Goal: Task Accomplishment & Management: Use online tool/utility

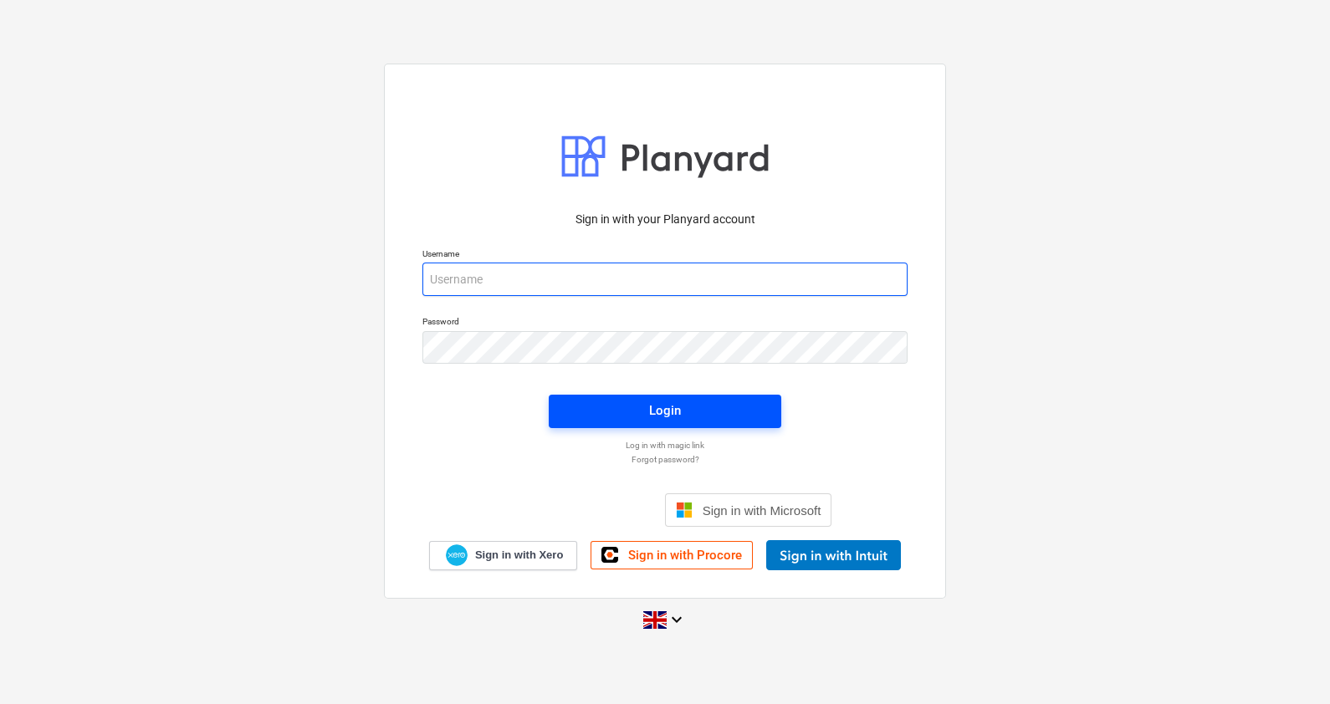
type input "[PERSON_NAME][EMAIL_ADDRESS][PERSON_NAME][DOMAIN_NAME]"
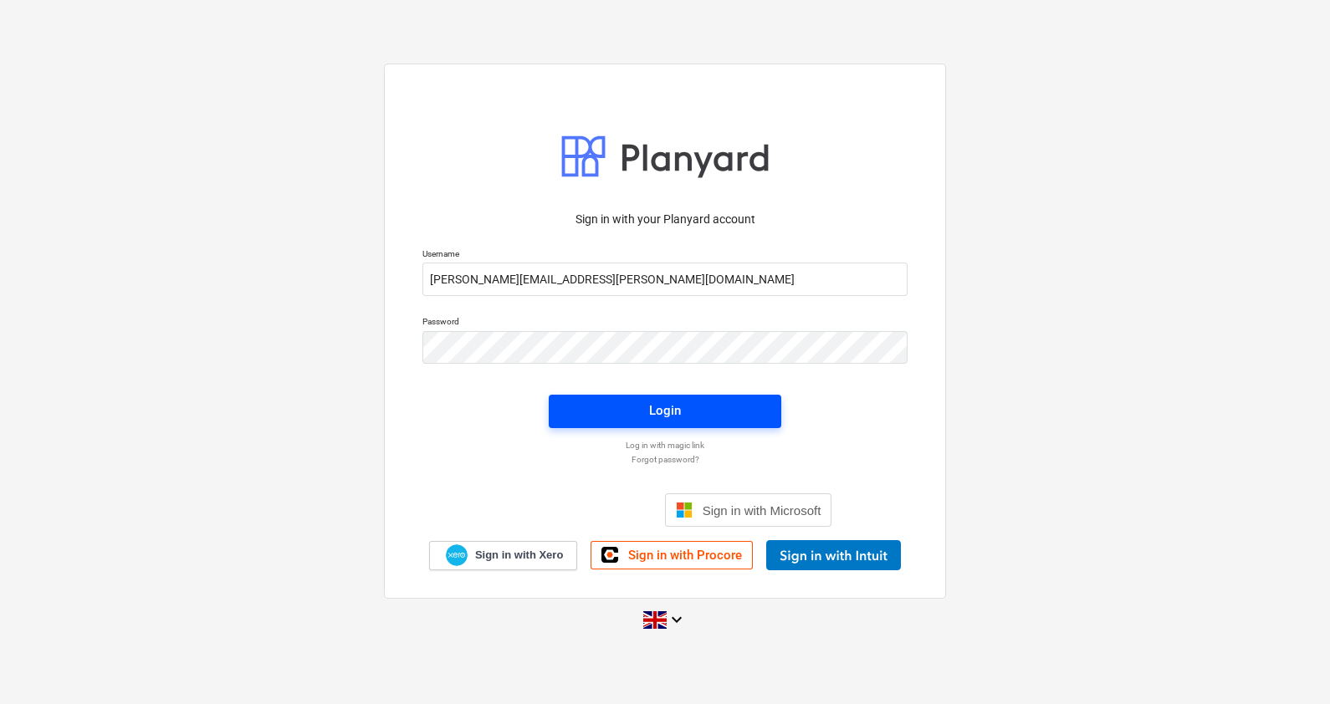
click at [703, 398] on button "Login" at bounding box center [665, 411] width 233 height 33
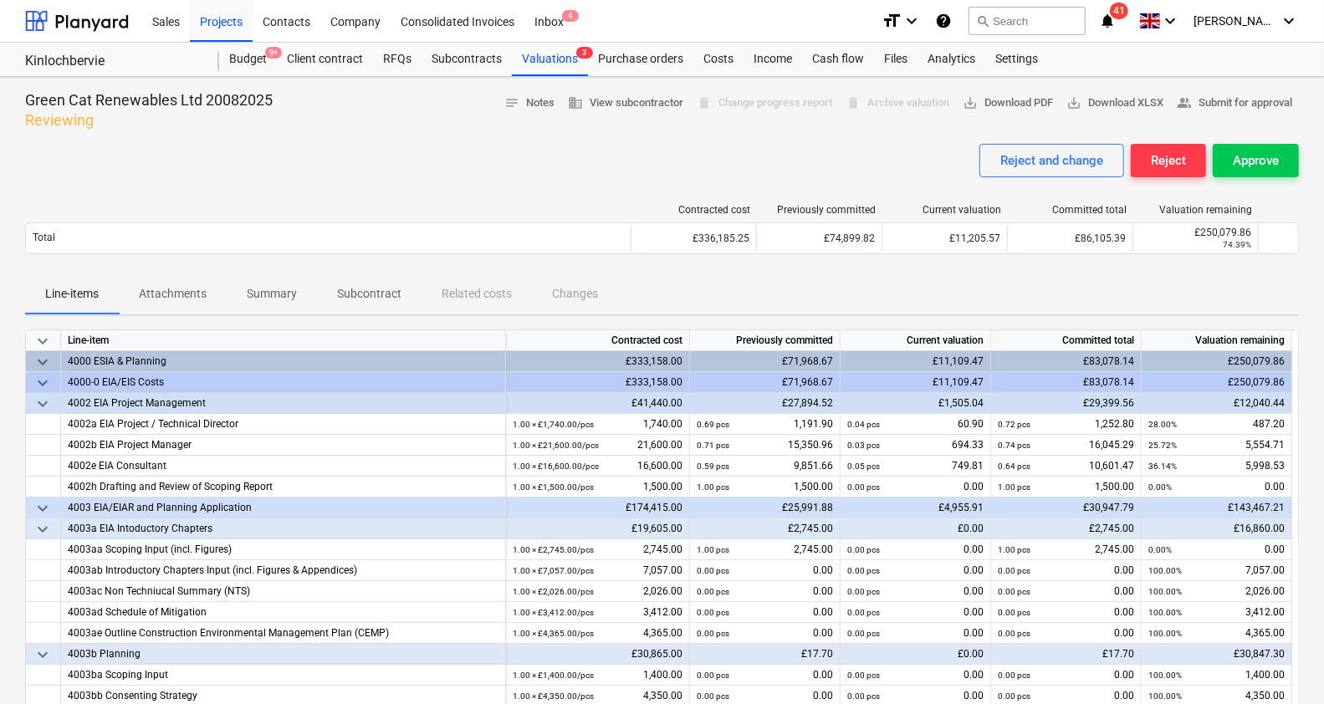
click at [164, 311] on button "Attachments" at bounding box center [173, 294] width 108 height 40
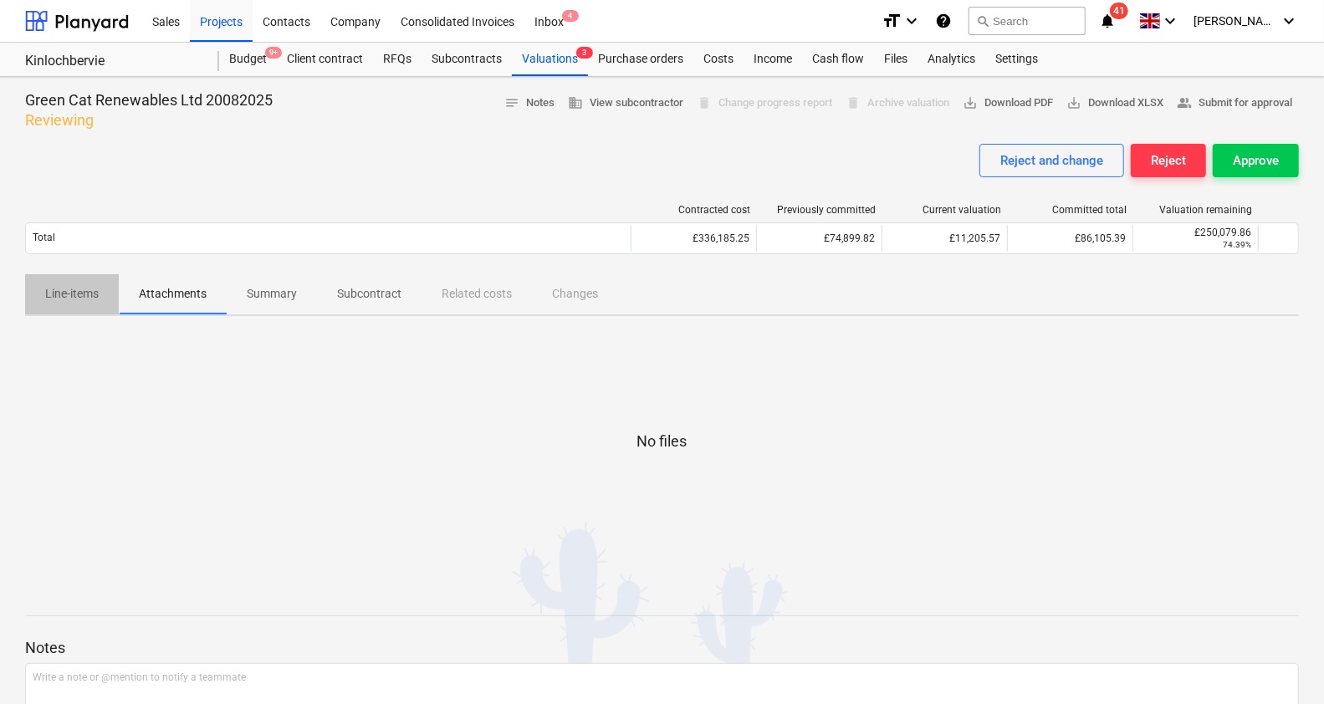
click at [81, 302] on p "Line-items" at bounding box center [72, 294] width 54 height 18
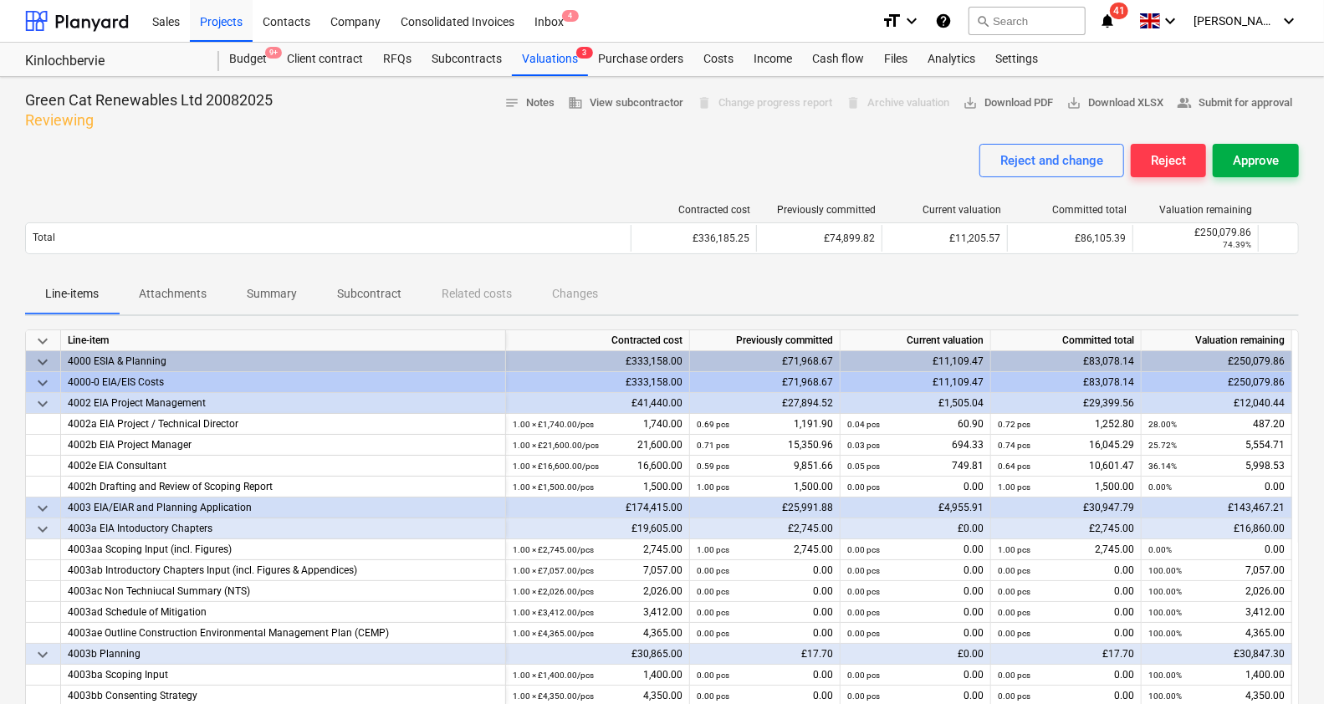
click at [1250, 152] on div "Approve" at bounding box center [1256, 161] width 46 height 22
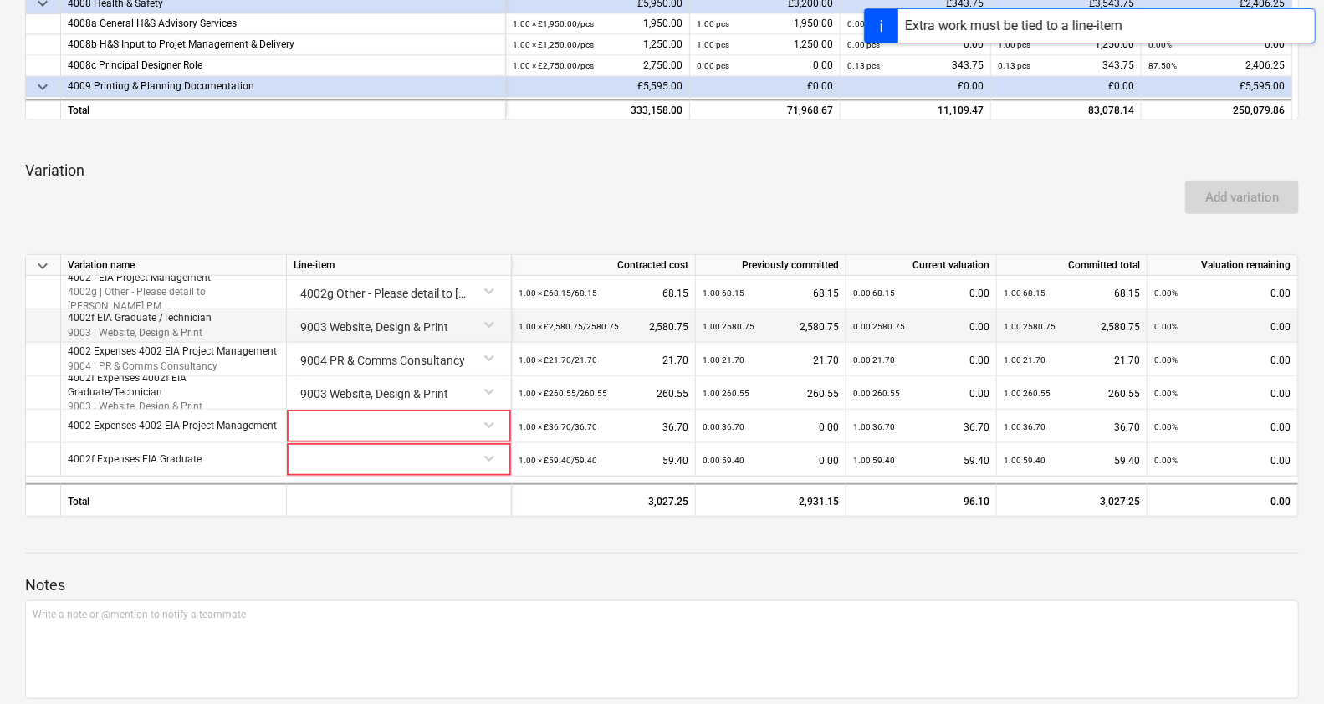
scroll to position [706, 0]
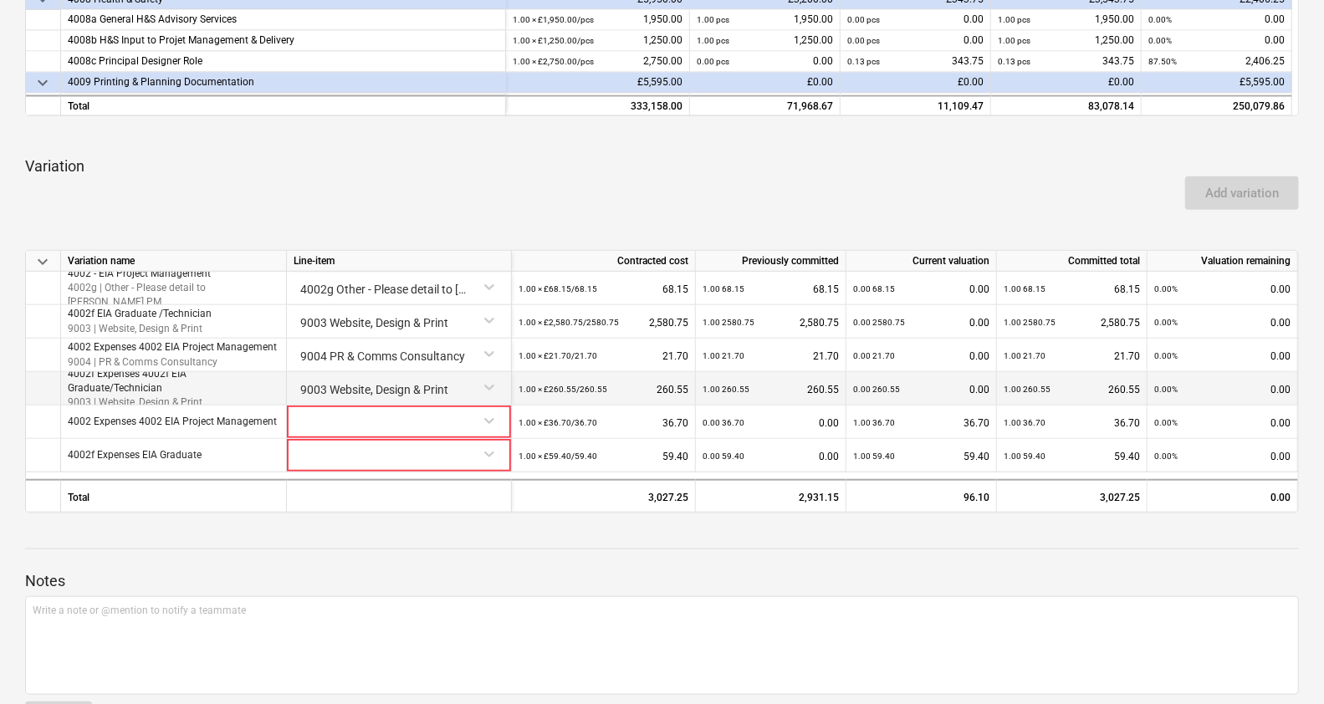
click at [437, 402] on div "9003 Website, Design & Print" at bounding box center [399, 388] width 225 height 33
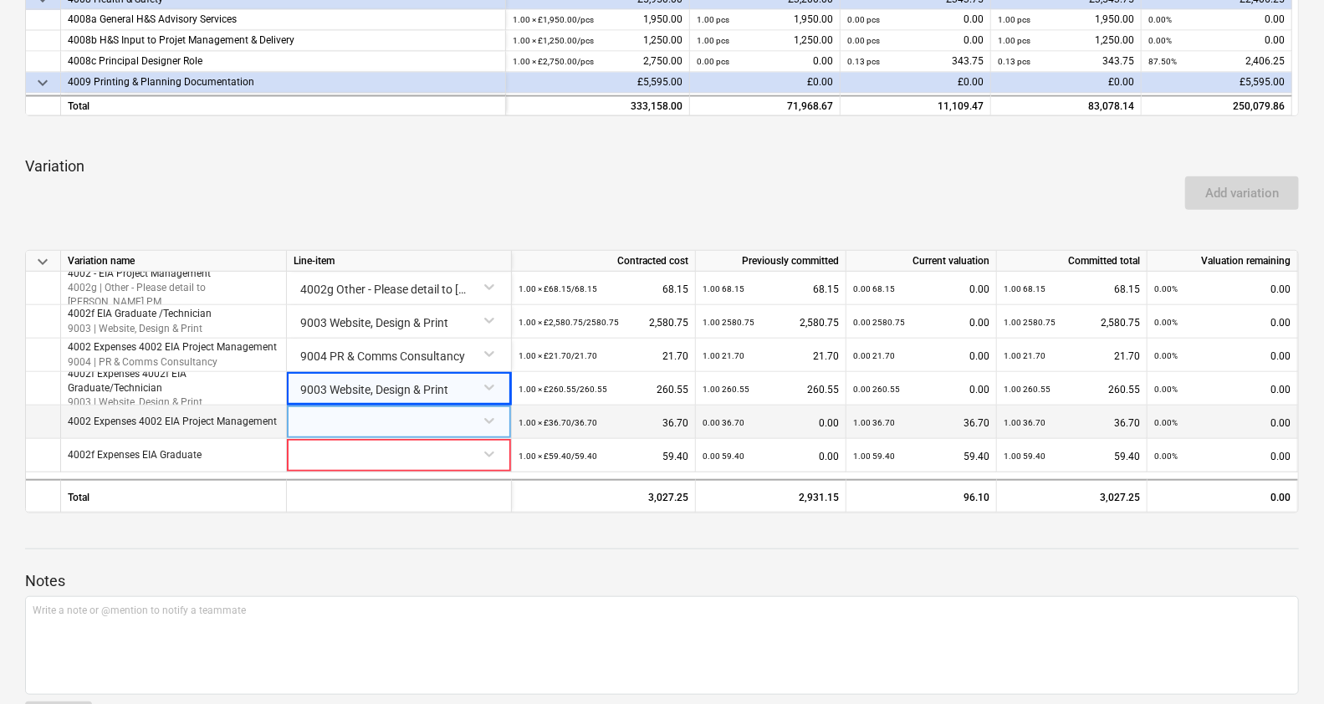
click at [490, 419] on div at bounding box center [399, 420] width 211 height 29
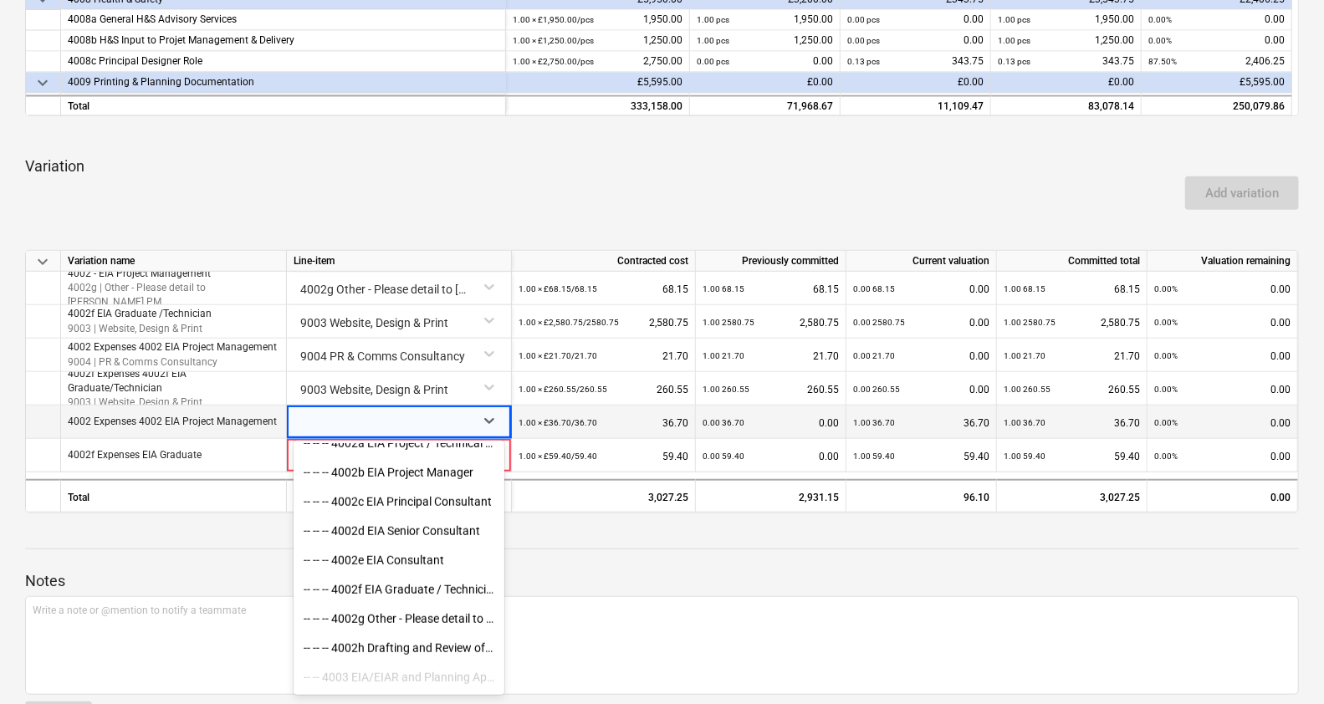
scroll to position [964, 0]
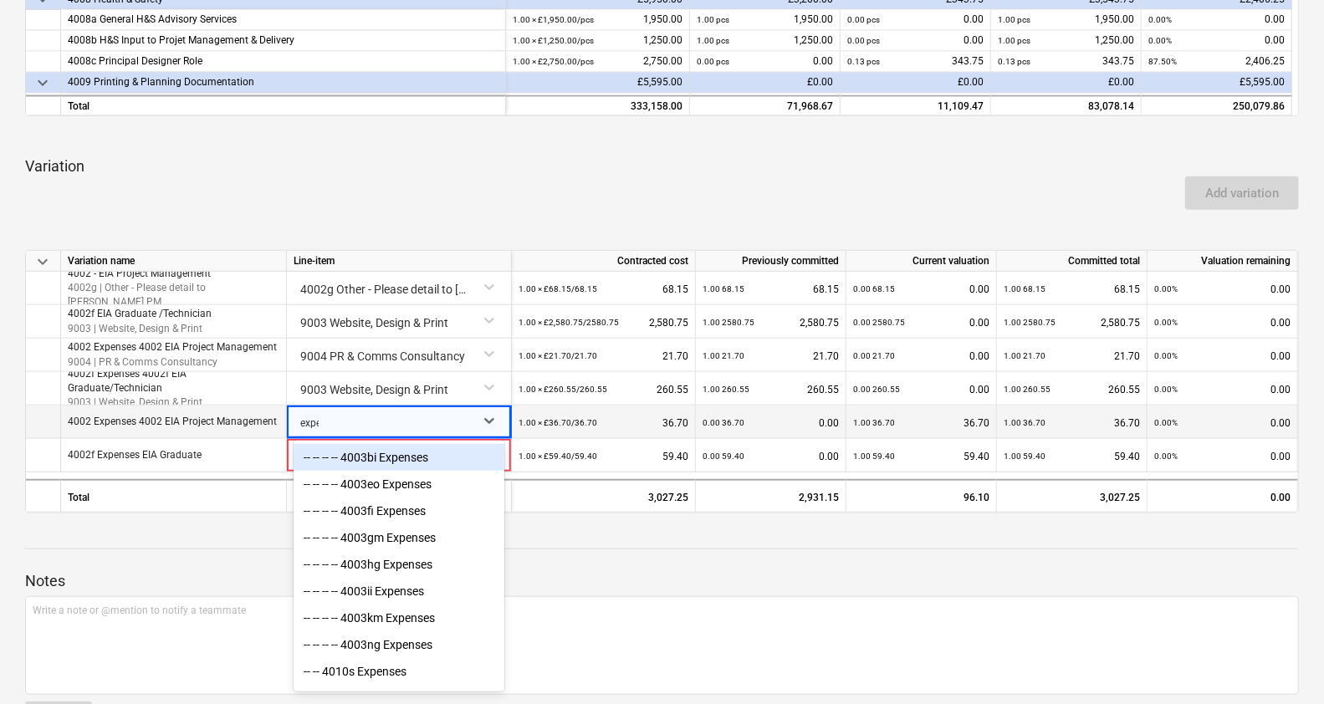
type input "expen"
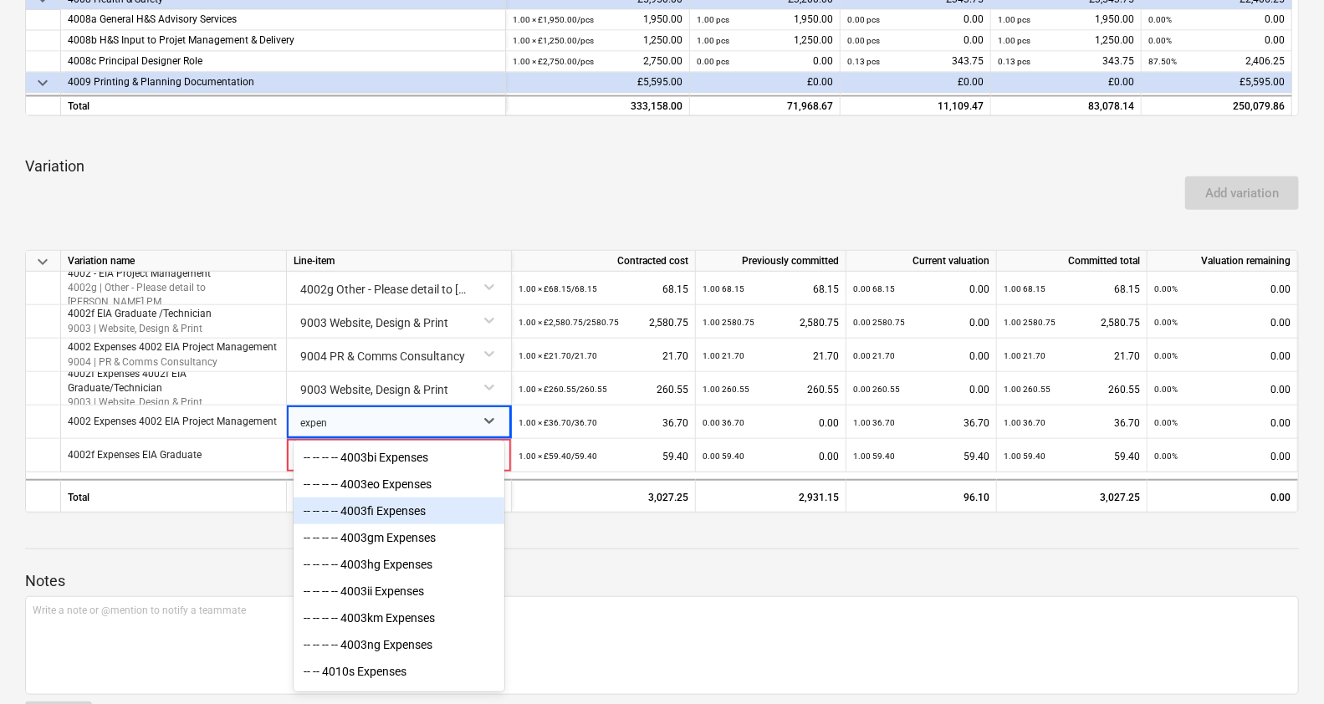
click at [399, 519] on div "-- -- -- -- 4003fi Expenses" at bounding box center [399, 511] width 211 height 27
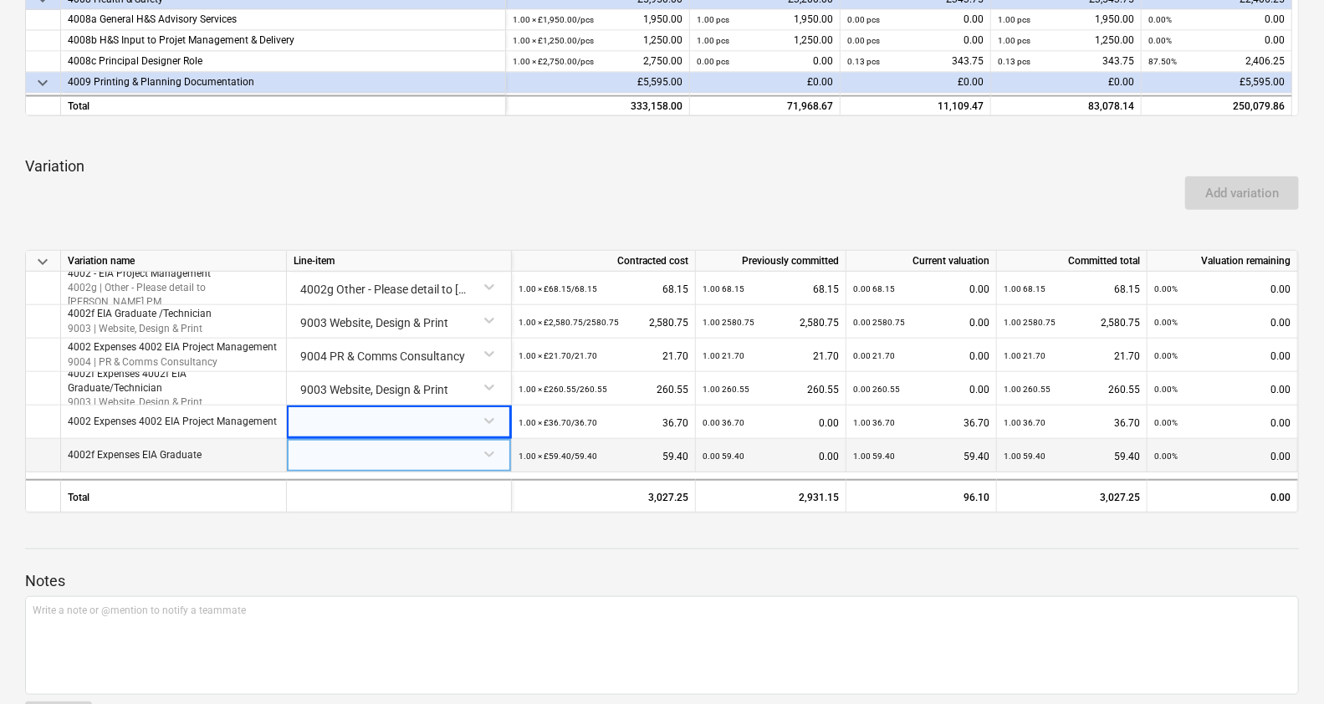
click at [489, 458] on div at bounding box center [399, 453] width 211 height 29
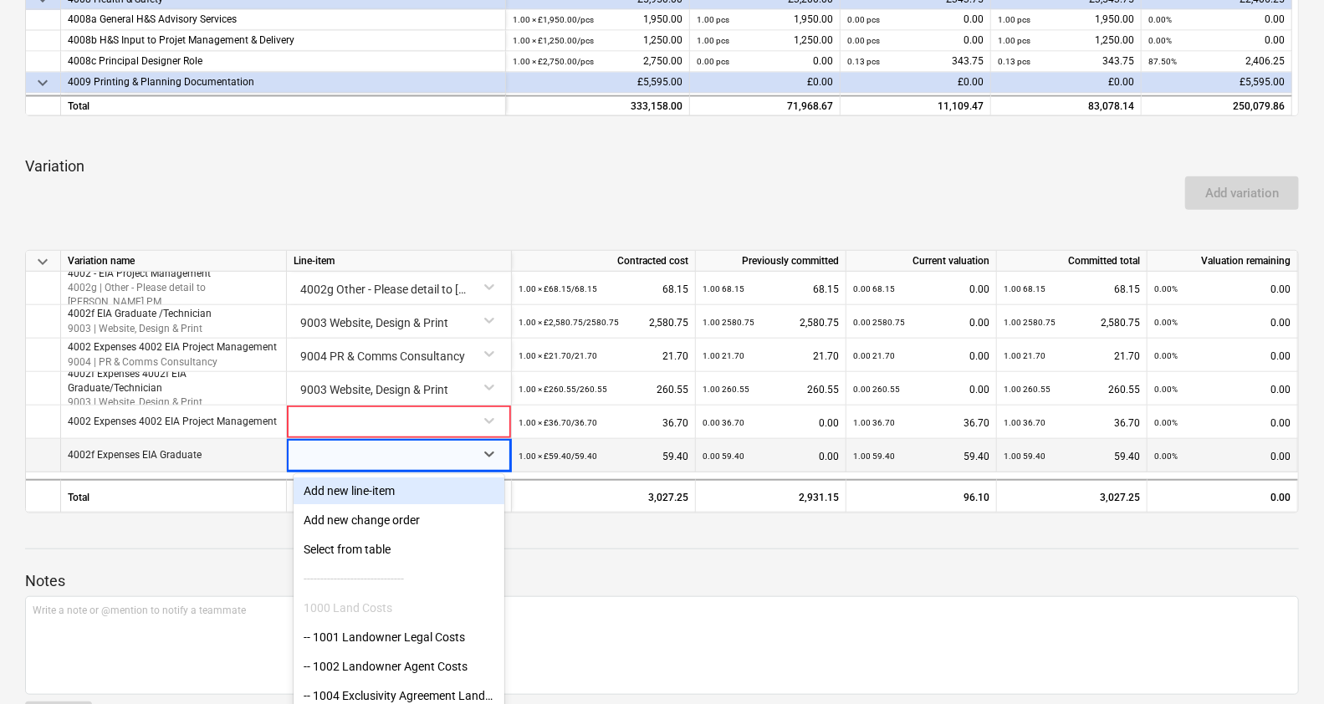
scroll to position [737, 0]
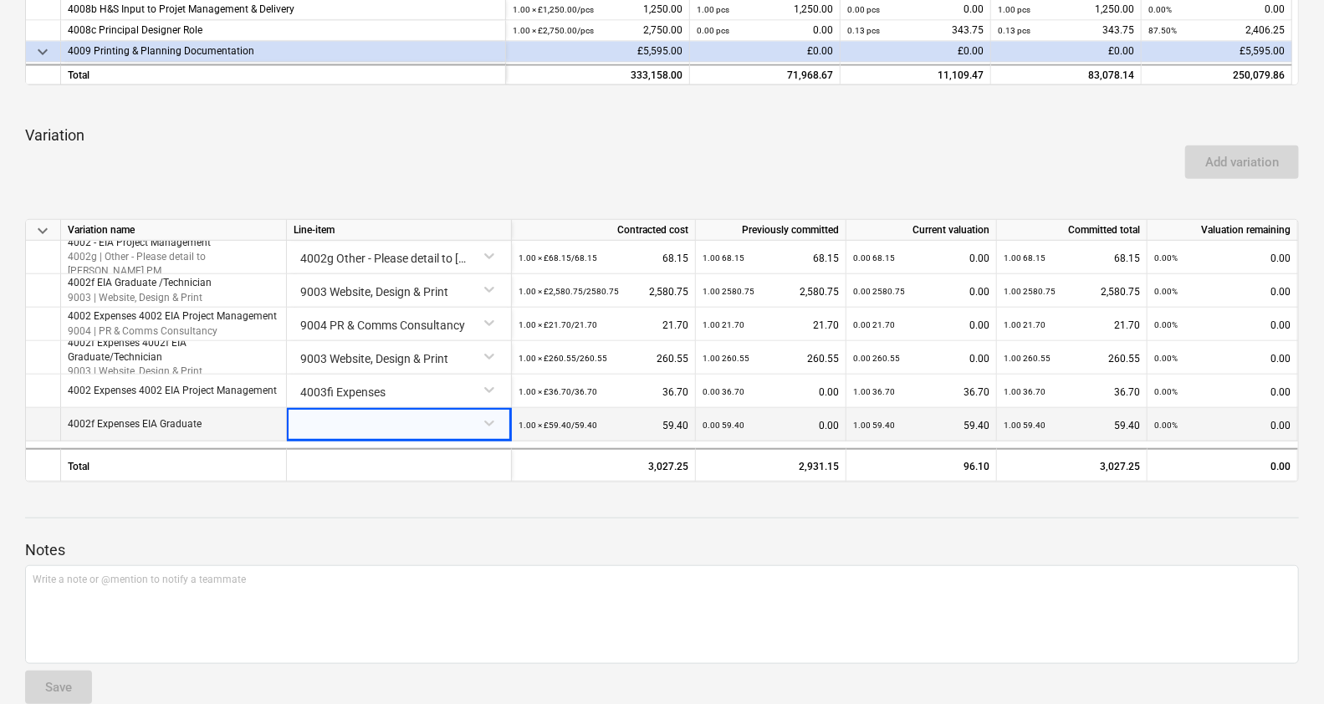
click at [492, 424] on div at bounding box center [399, 422] width 211 height 29
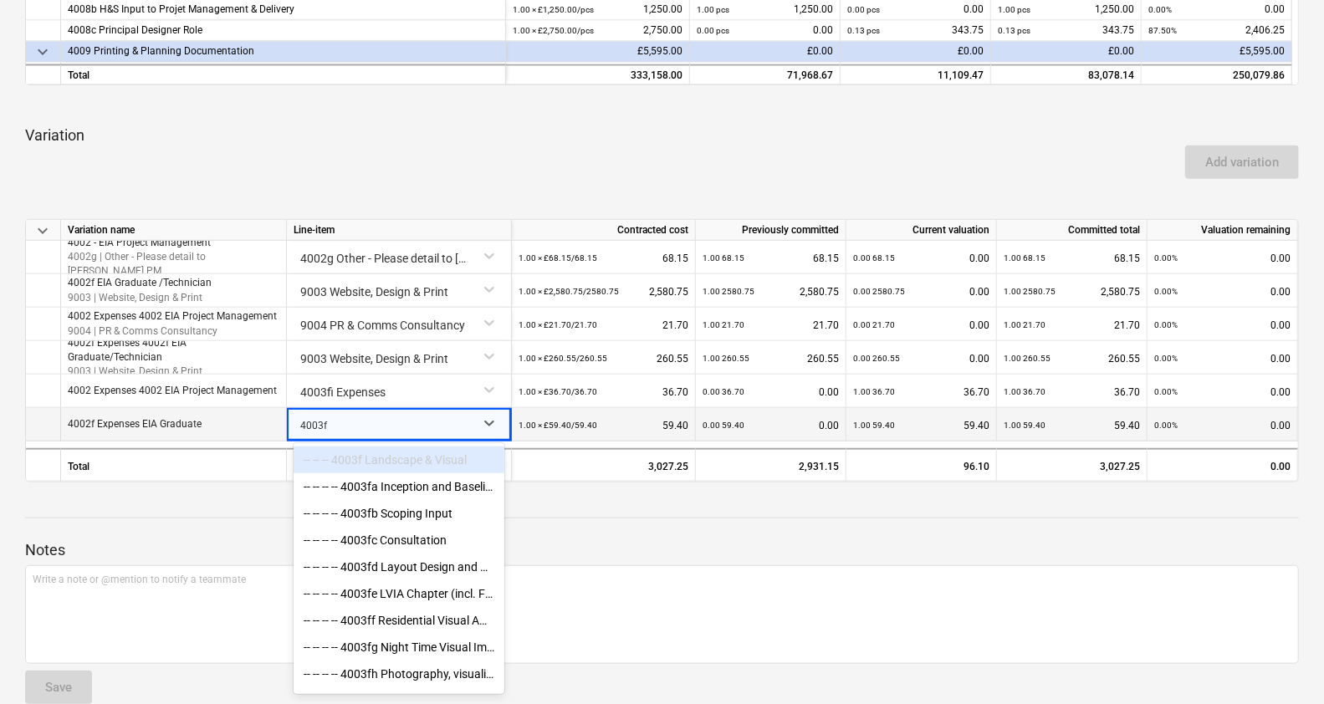
type input "4003fi"
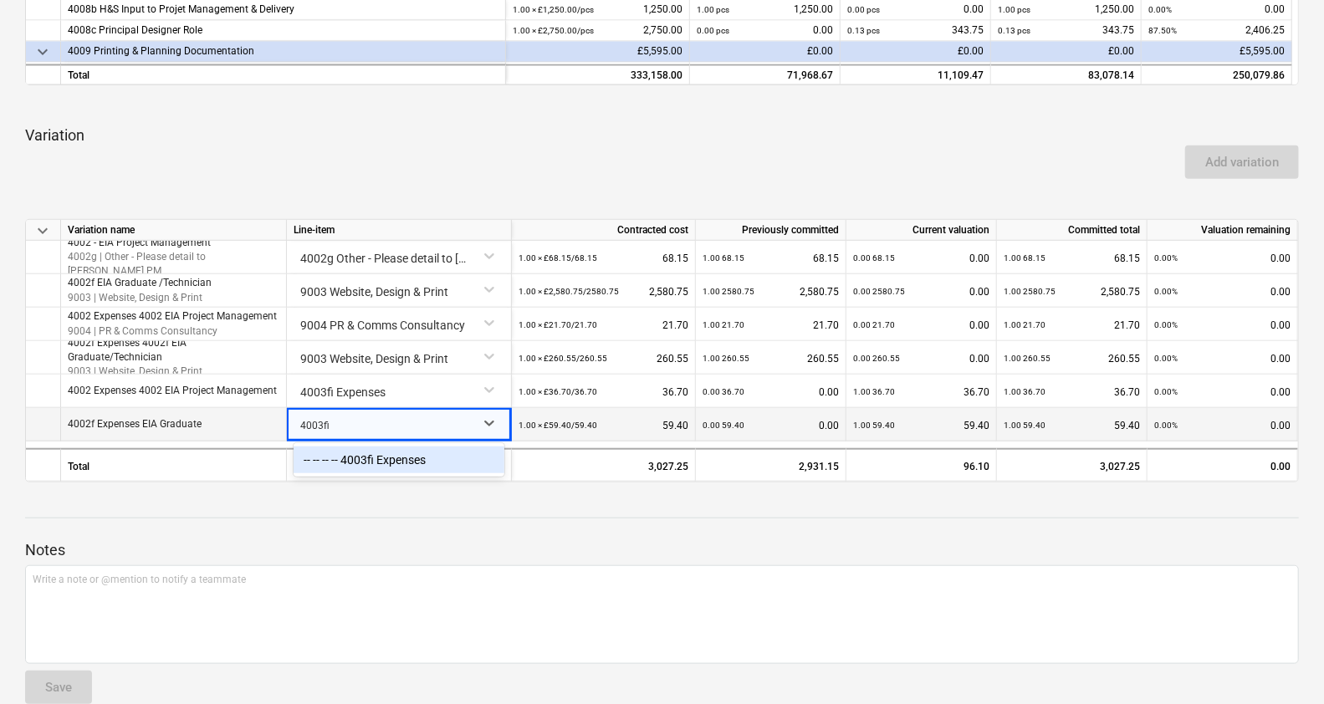
click at [449, 476] on div "-- -- -- -- 4003fi Expenses" at bounding box center [399, 459] width 211 height 33
click at [390, 463] on div "-- -- -- -- 4003fi Expenses" at bounding box center [399, 460] width 211 height 27
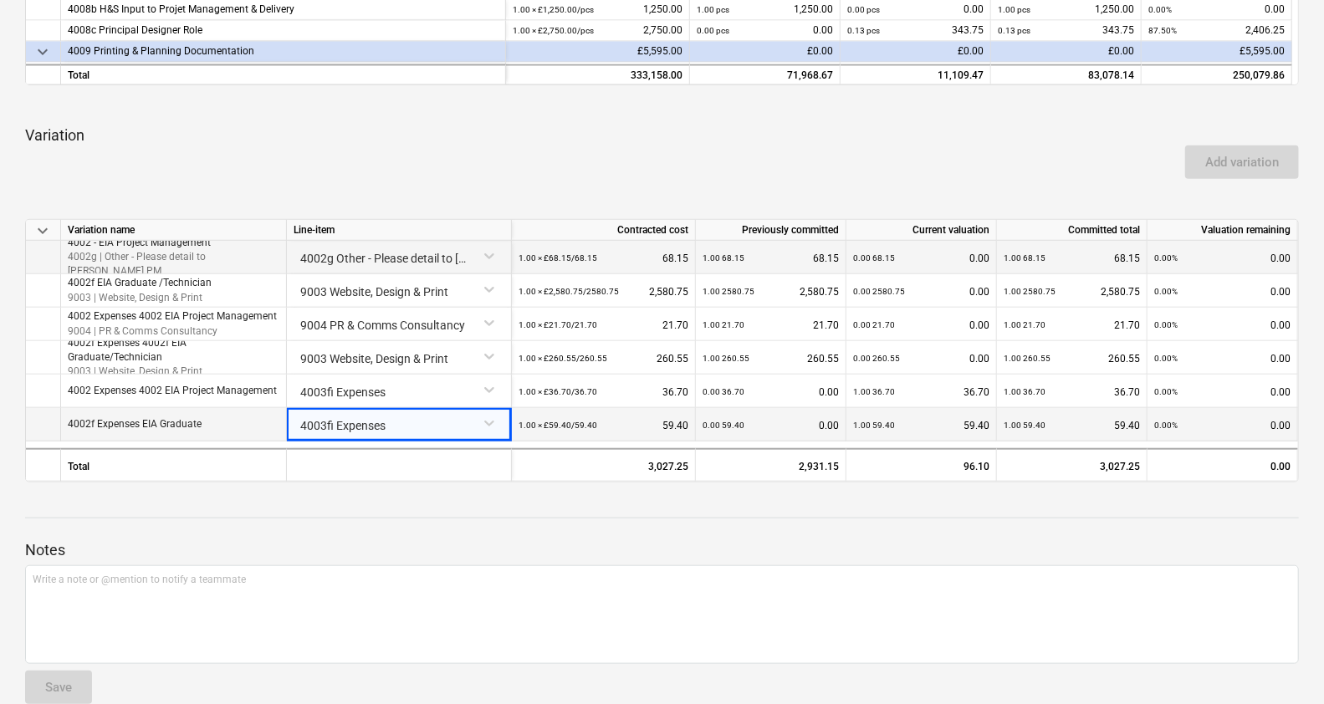
scroll to position [0, 0]
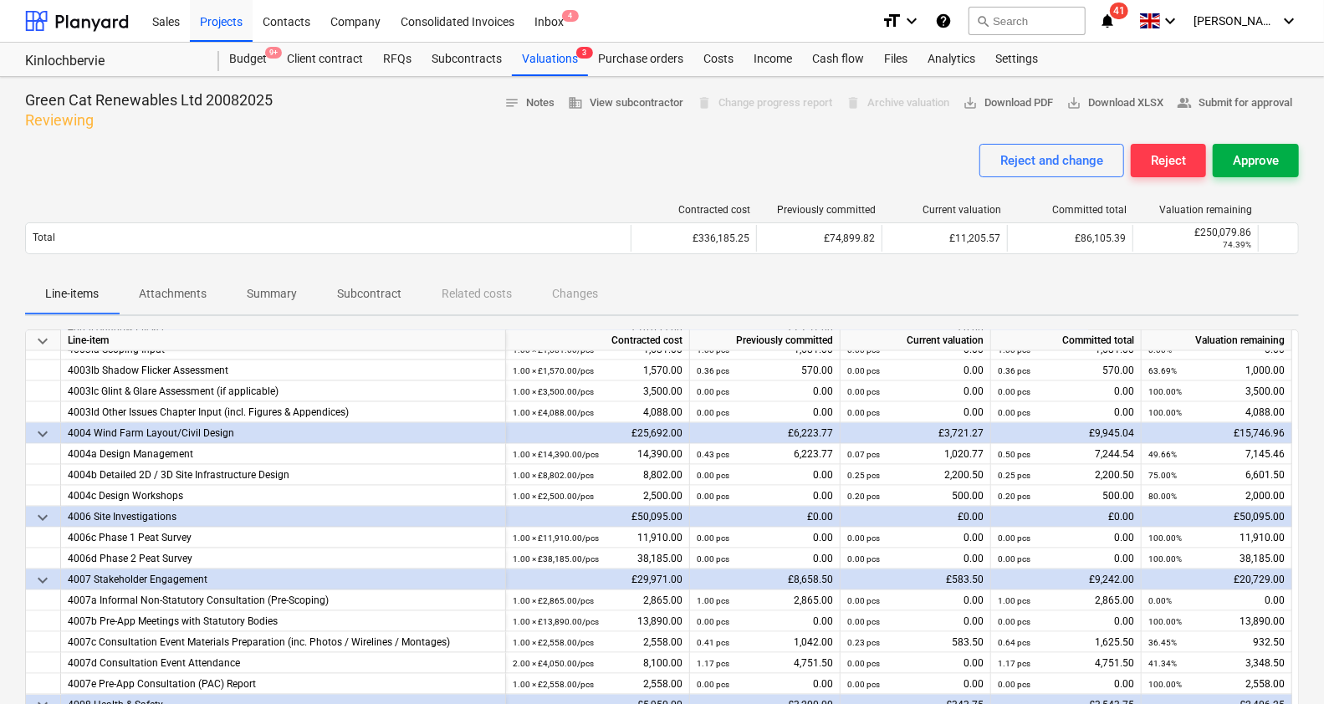
click at [1264, 170] on div "Approve" at bounding box center [1256, 161] width 46 height 22
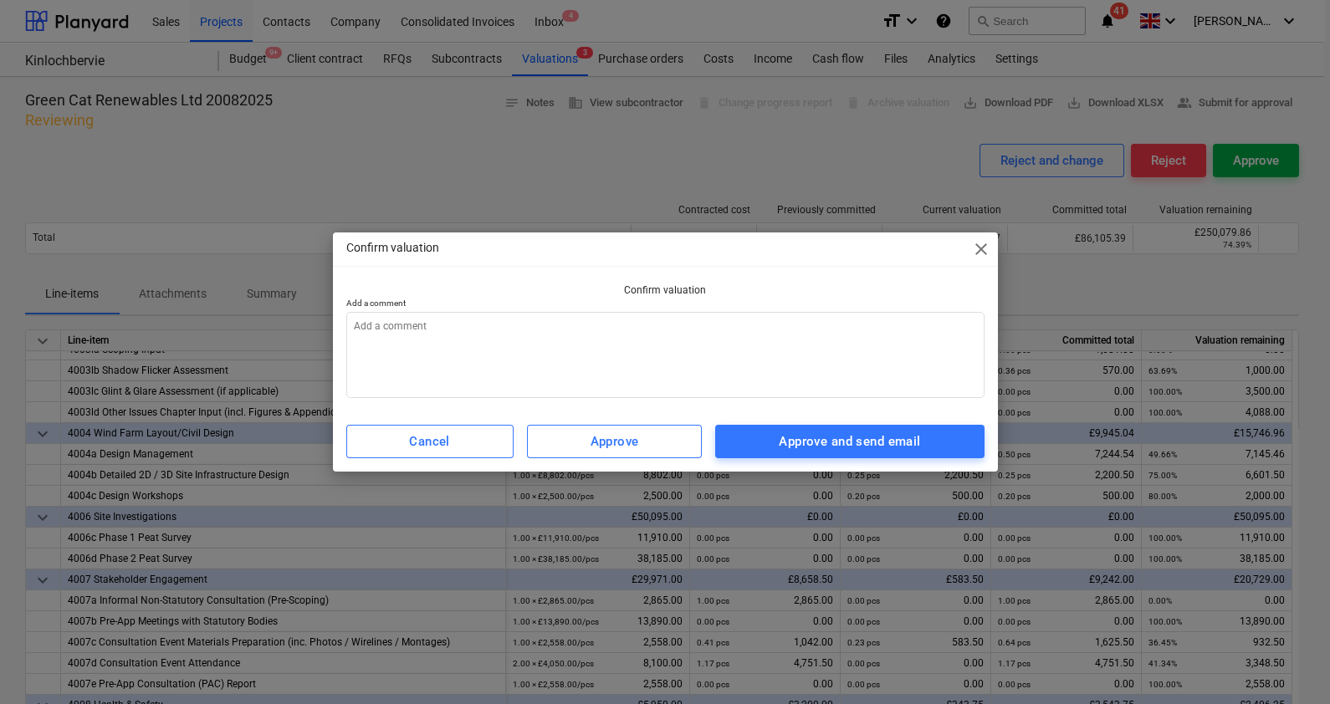
type textarea "x"
click at [692, 344] on textarea at bounding box center [665, 355] width 638 height 86
type textarea "p"
type textarea "x"
type textarea "pp"
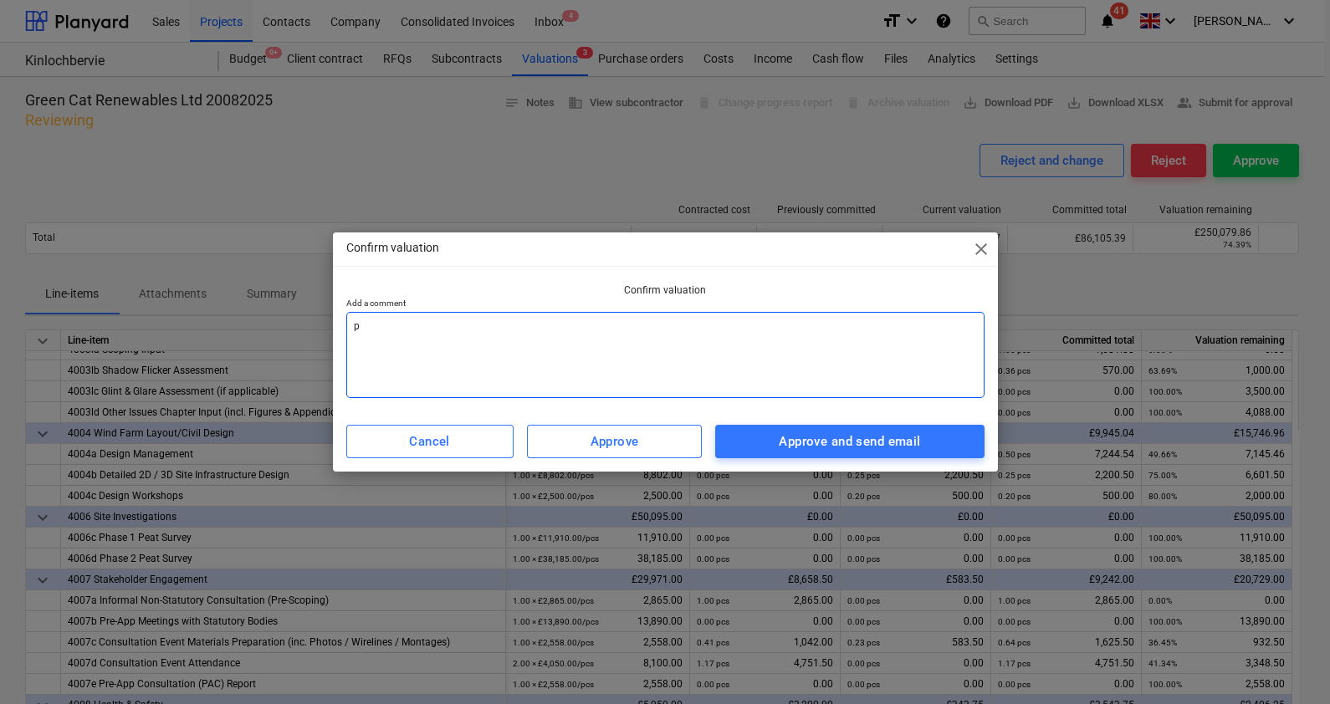
type textarea "x"
type textarea "p"
type textarea "x"
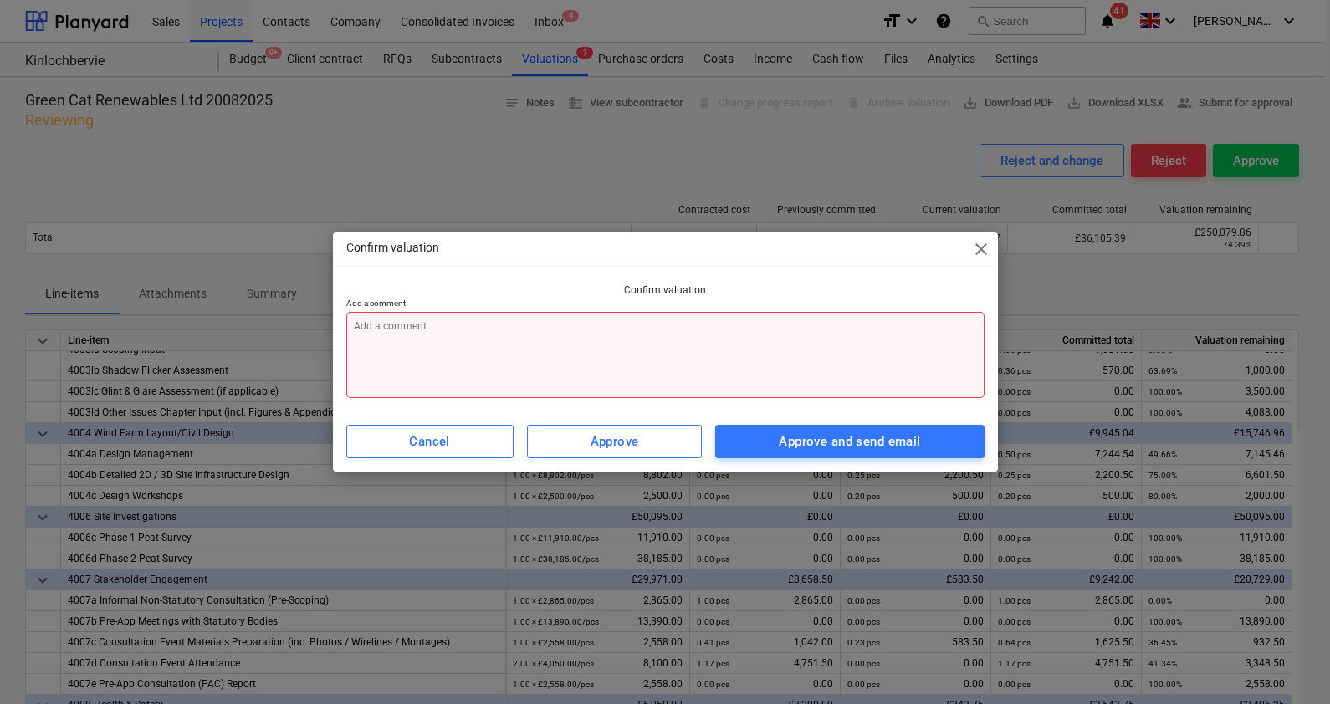
type textarea "T"
type textarea "x"
type textarea "Th"
type textarea "x"
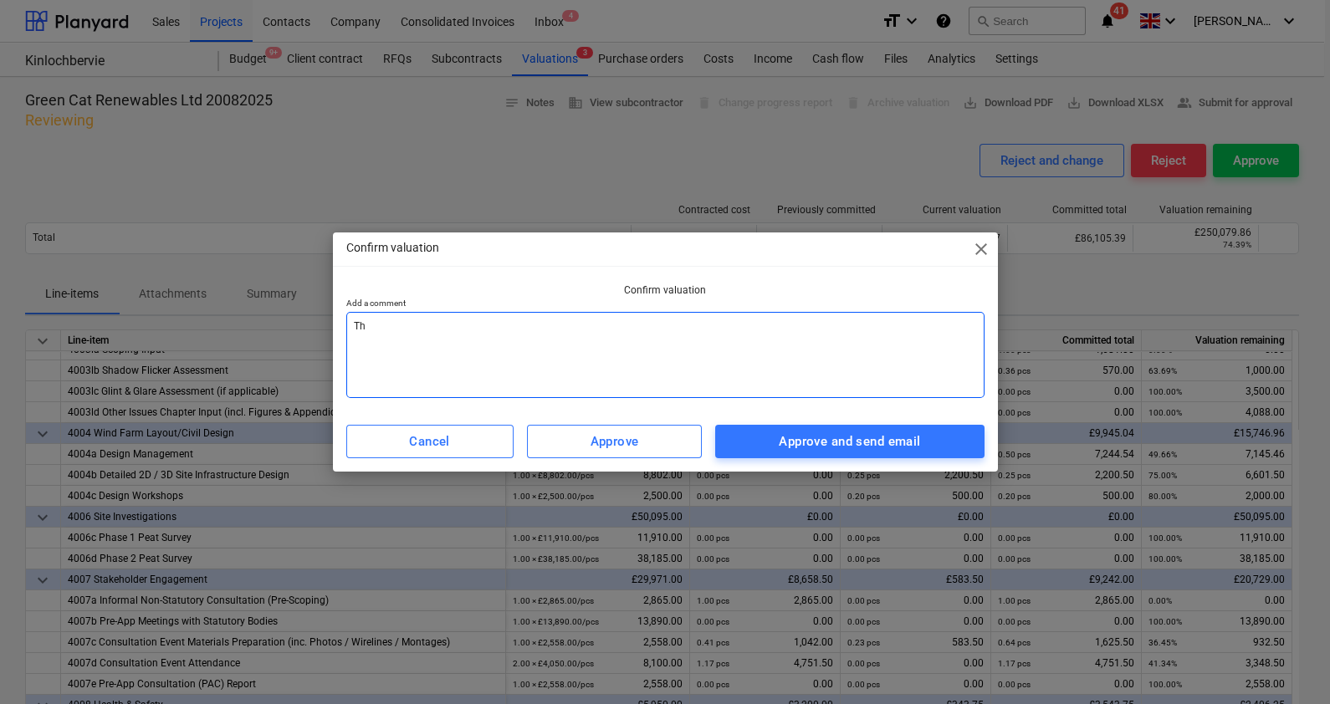
type textarea "Tha"
type textarea "x"
type textarea "Than"
type textarea "x"
type textarea "Thank"
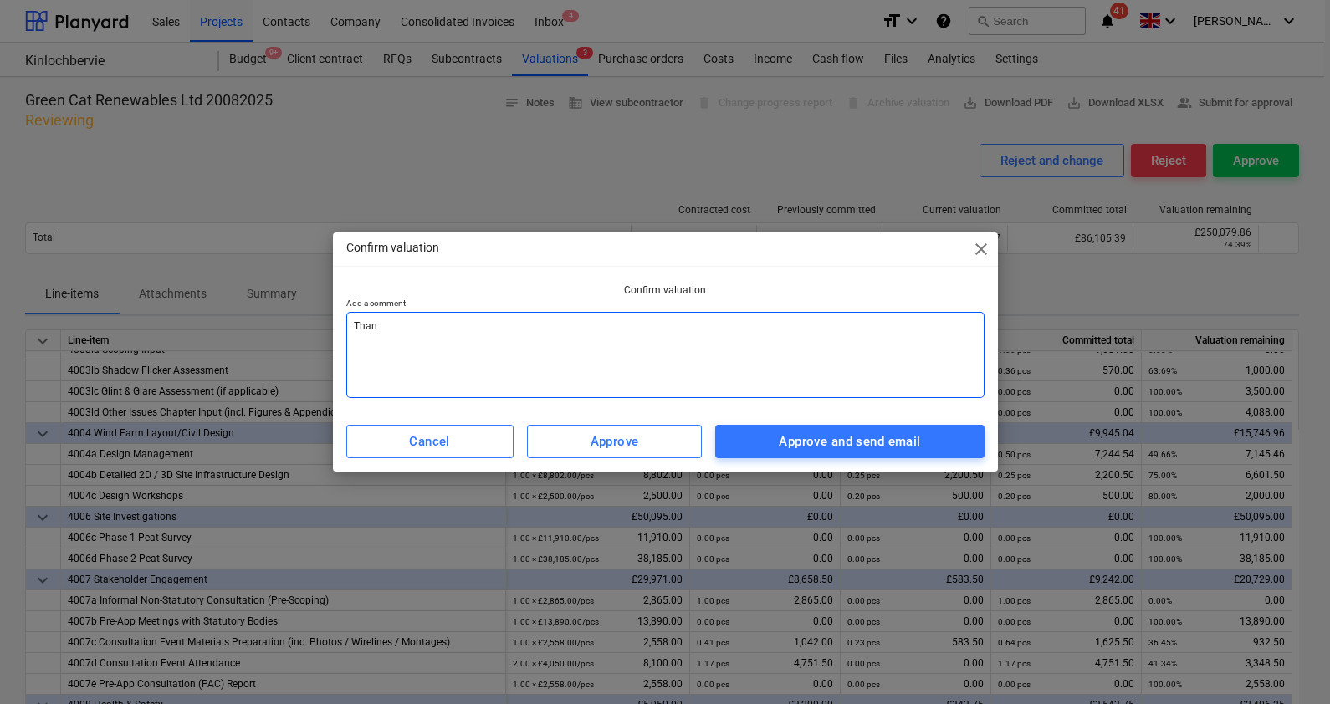
type textarea "x"
type textarea "Thank"
type textarea "x"
type textarea "Thank y"
type textarea "x"
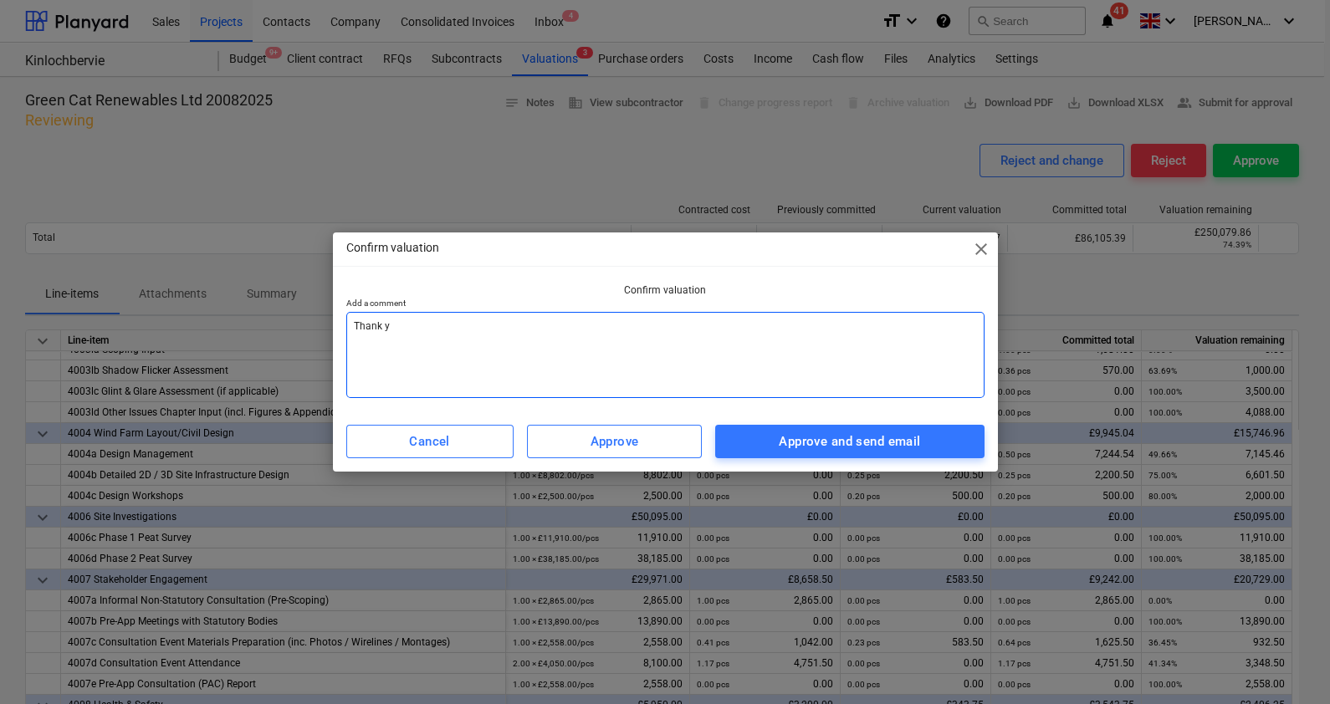
type textarea "Thank yo"
type textarea "x"
type textarea "Thank you"
type textarea "x"
type textarea "Thank you"
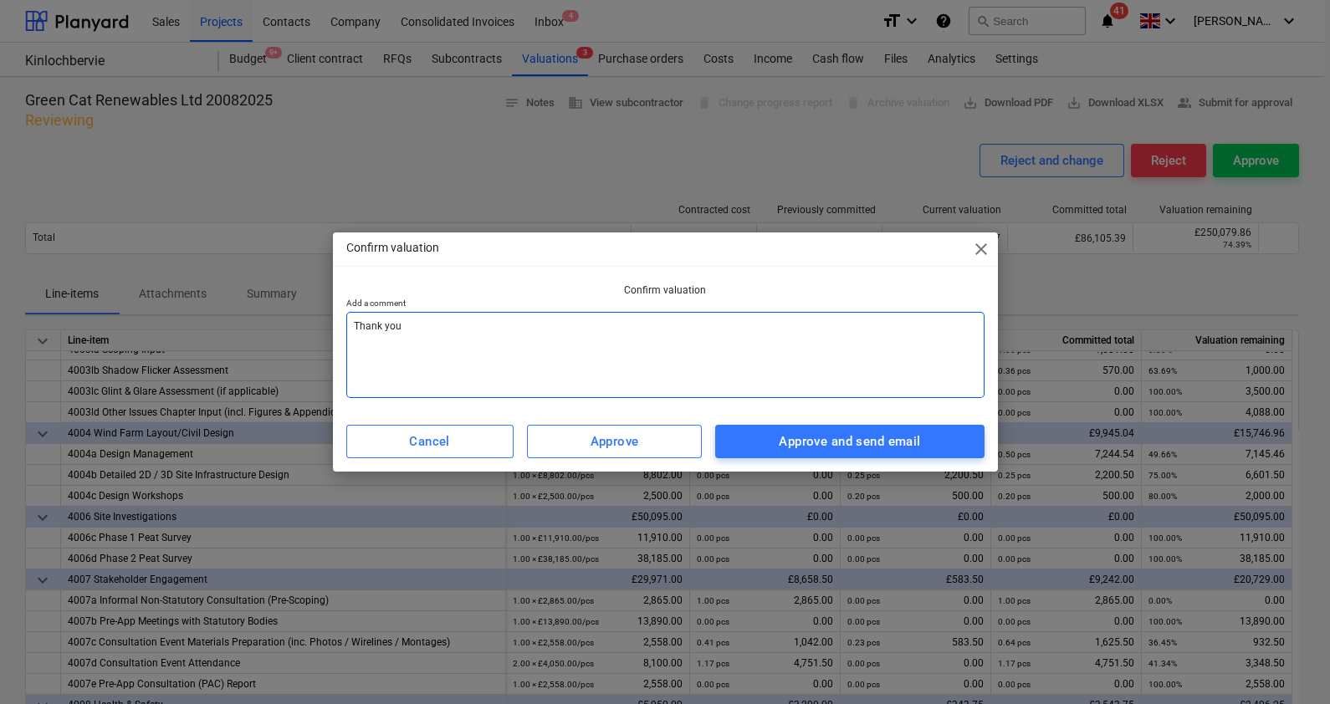
type textarea "x"
type textarea "Thank you -"
type textarea "x"
type textarea "Thank you -"
type textarea "x"
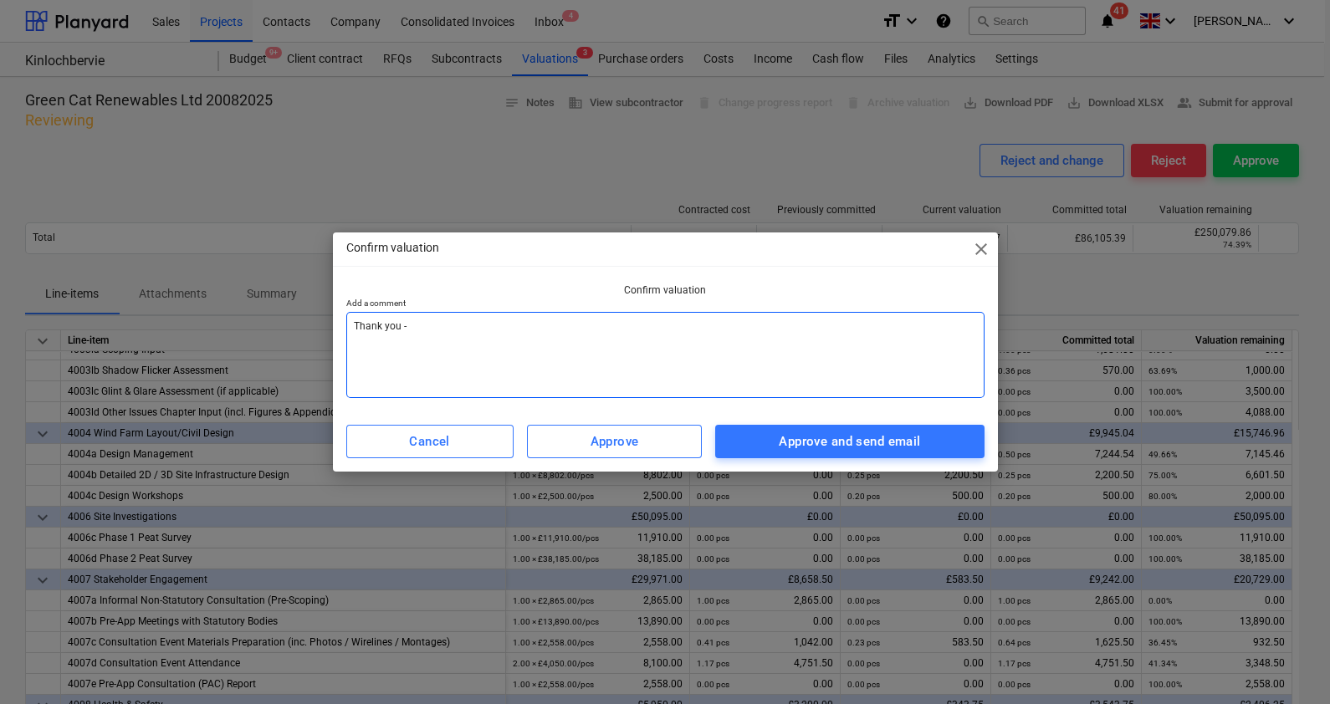
type textarea "Thank you - p"
type textarea "x"
type textarea "Thank you - pl"
type textarea "x"
type textarea "Thank you - ple"
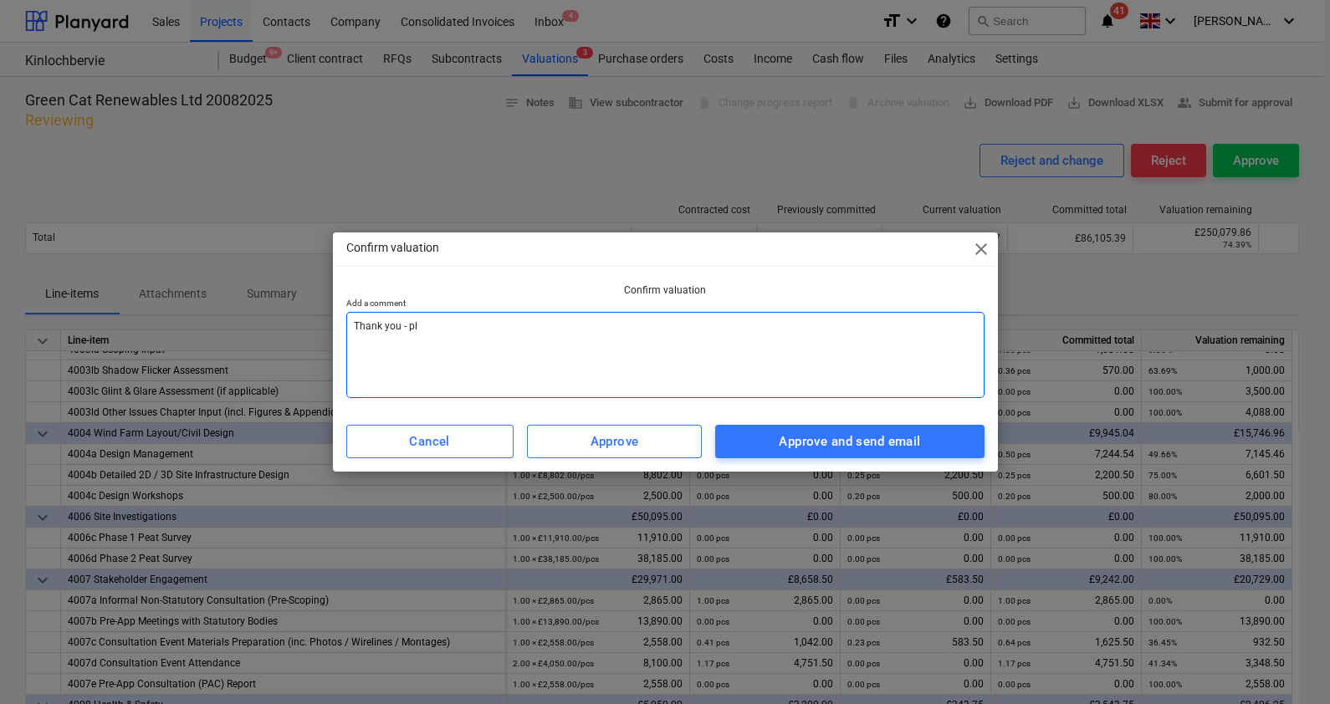
type textarea "x"
type textarea "Thank you - plea"
type textarea "x"
type textarea "Thank you - pleas"
type textarea "x"
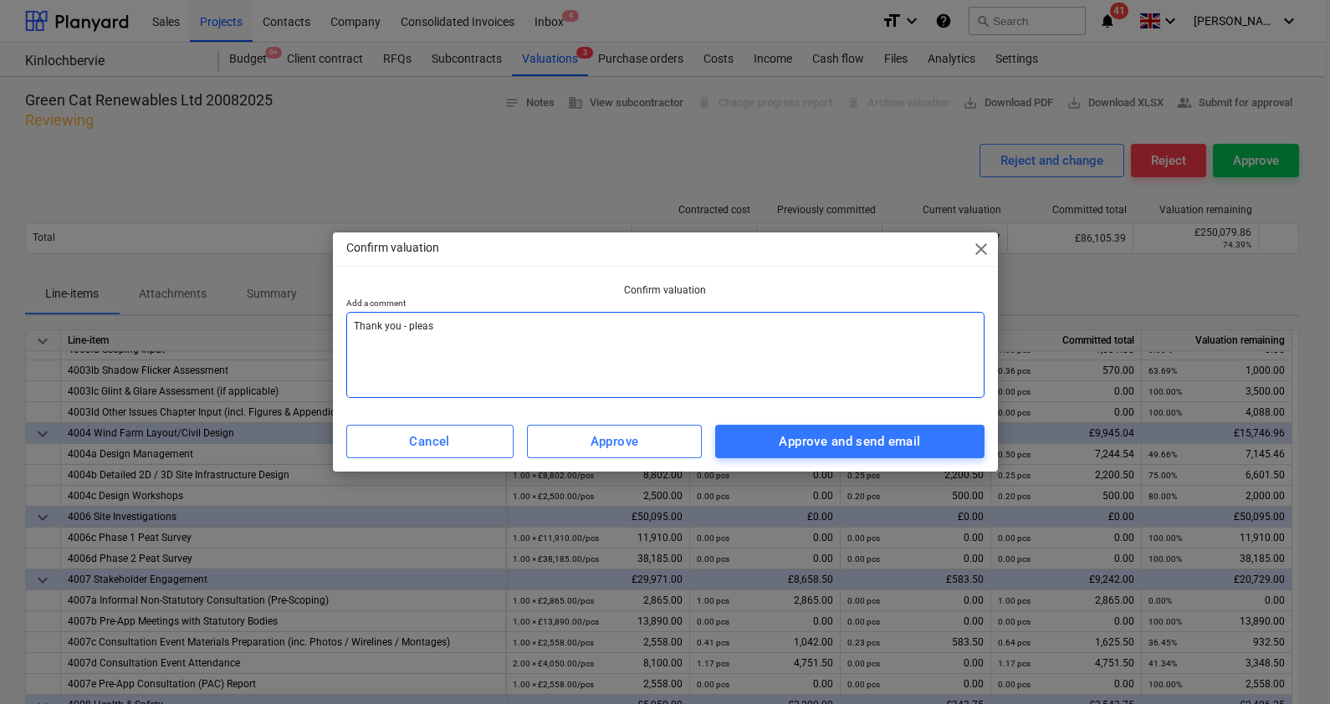
type textarea "Thank you - please"
type textarea "x"
type textarea "Thank you - please"
type textarea "x"
type textarea "Thank you - please a"
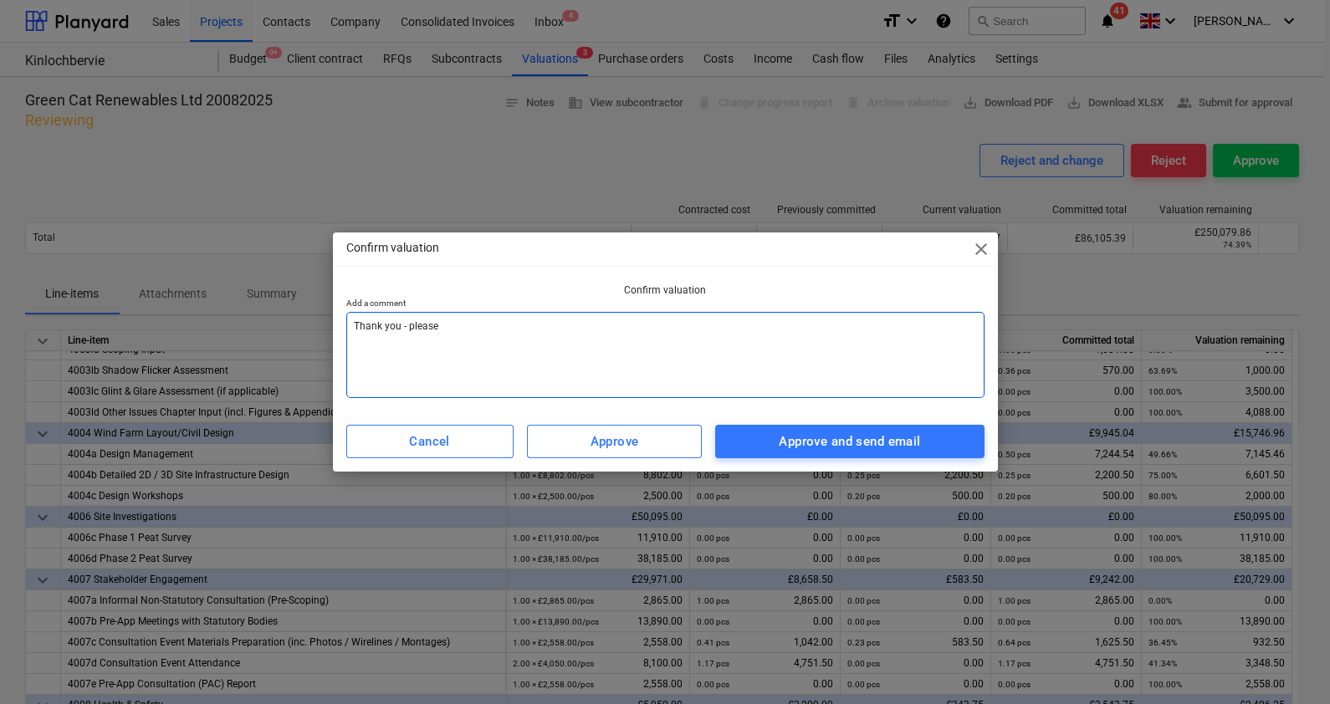
type textarea "x"
type textarea "Thank you - please at"
type textarea "x"
type textarea "Thank you - please att"
type textarea "x"
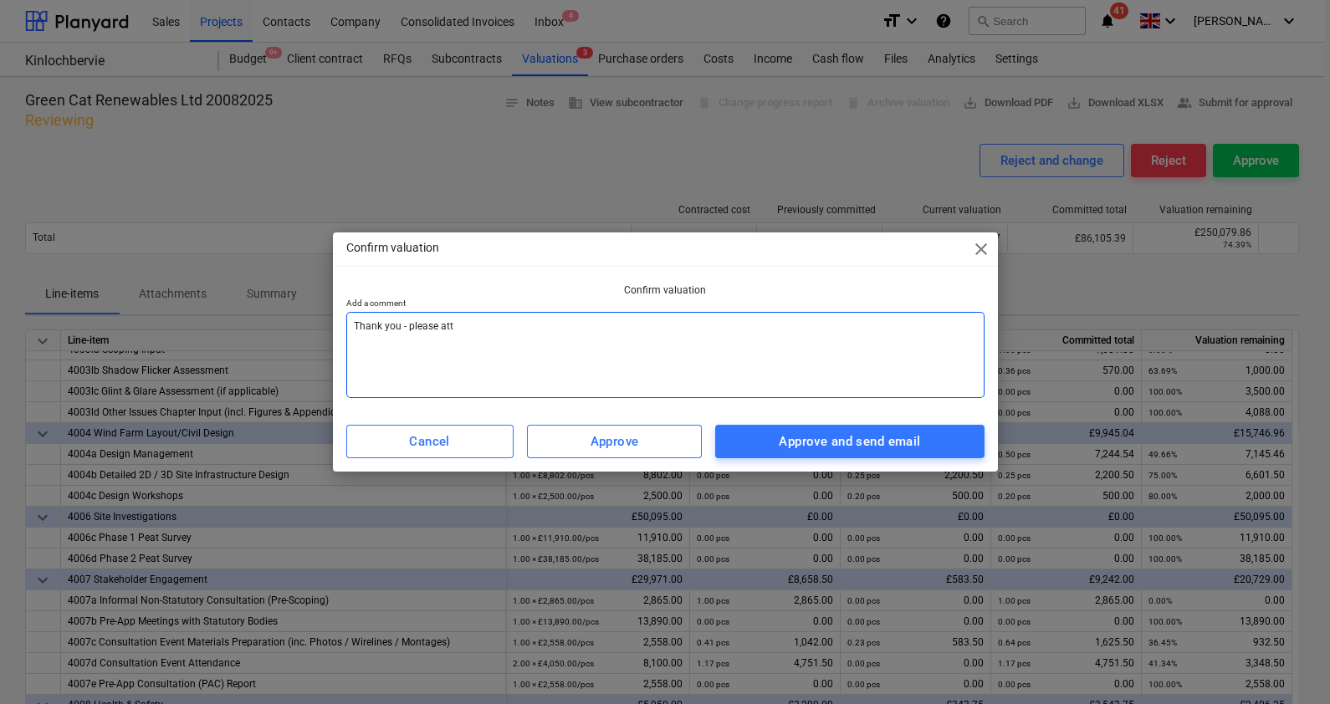
type textarea "Thank you - please atta"
type textarea "x"
type textarea "Thank you - please attac"
type textarea "x"
type textarea "Thank you - please attach"
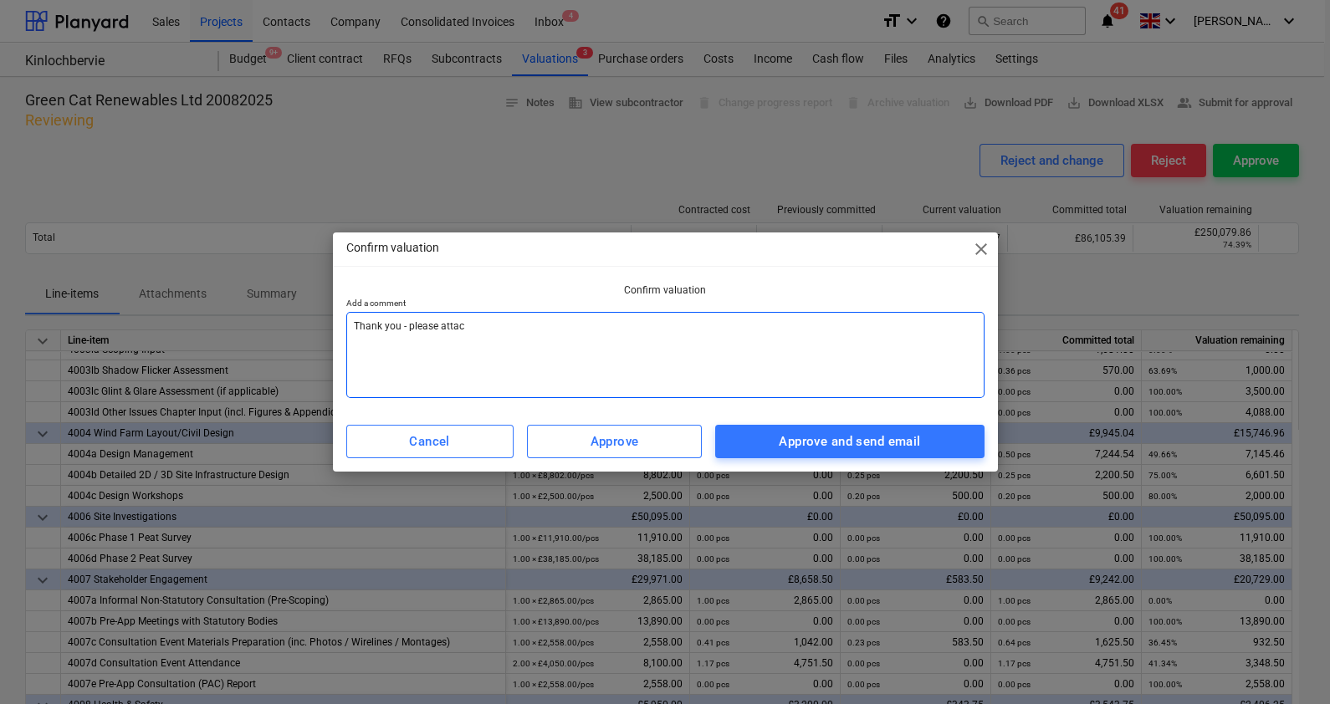
type textarea "x"
type textarea "Thank you - please attach"
type textarea "x"
type textarea "Thank you - please attach i"
type textarea "x"
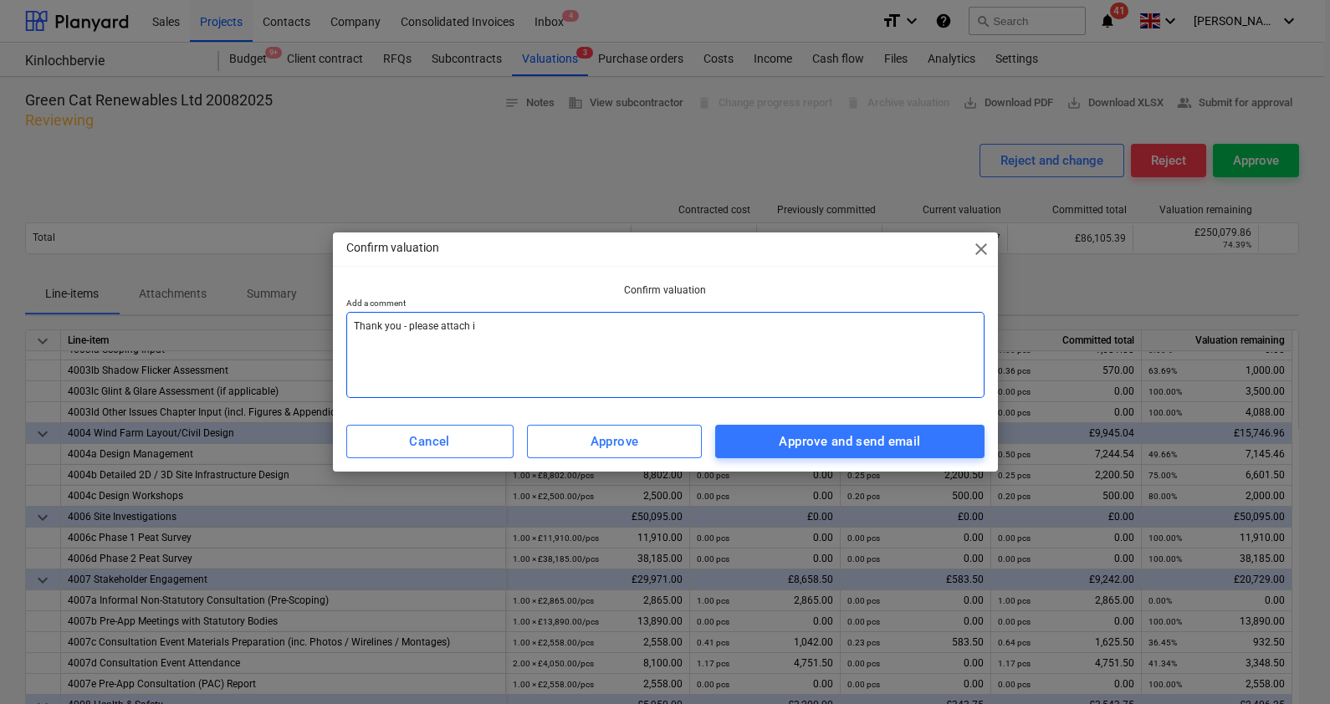
type textarea "Thank you - please attach in"
type textarea "x"
type textarea "Thank you - please attach inb"
type textarea "x"
type textarea "Thank you - please attach inbv"
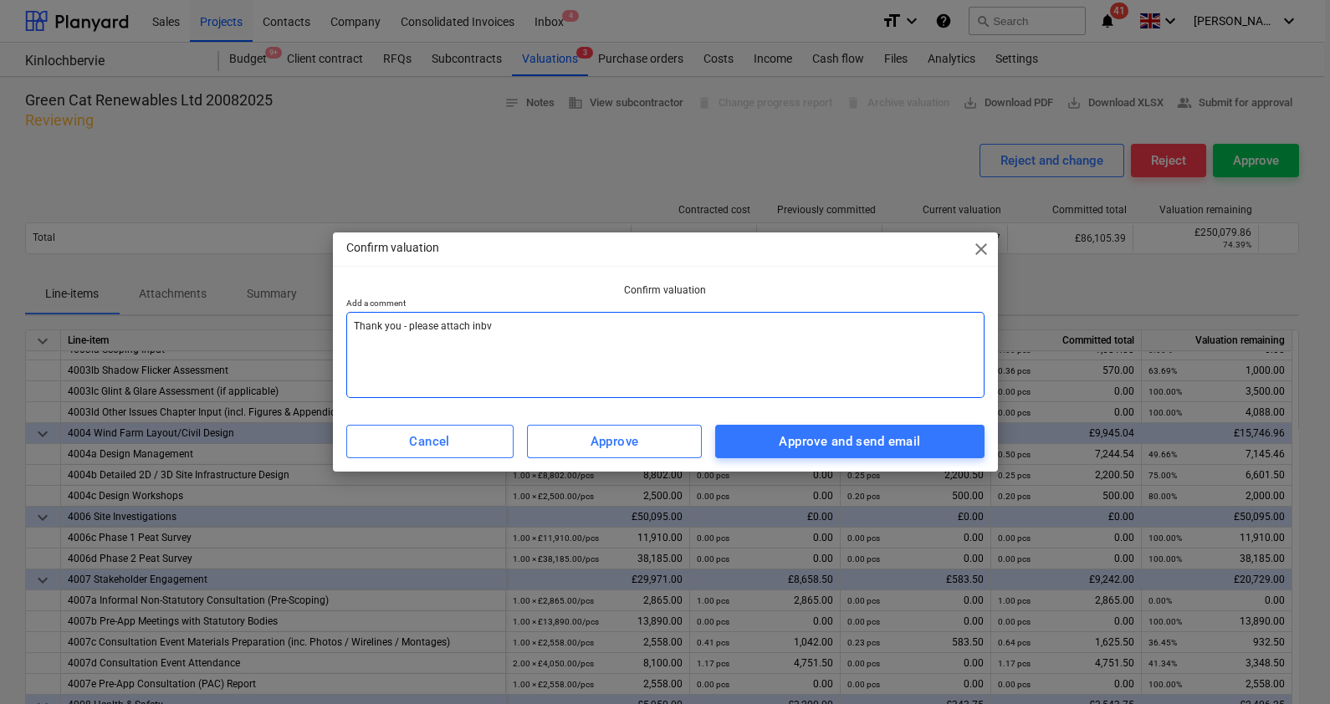
type textarea "x"
type textarea "Thank you - please attach inbvo"
type textarea "x"
type textarea "Thank you - please attach inbvoci"
type textarea "x"
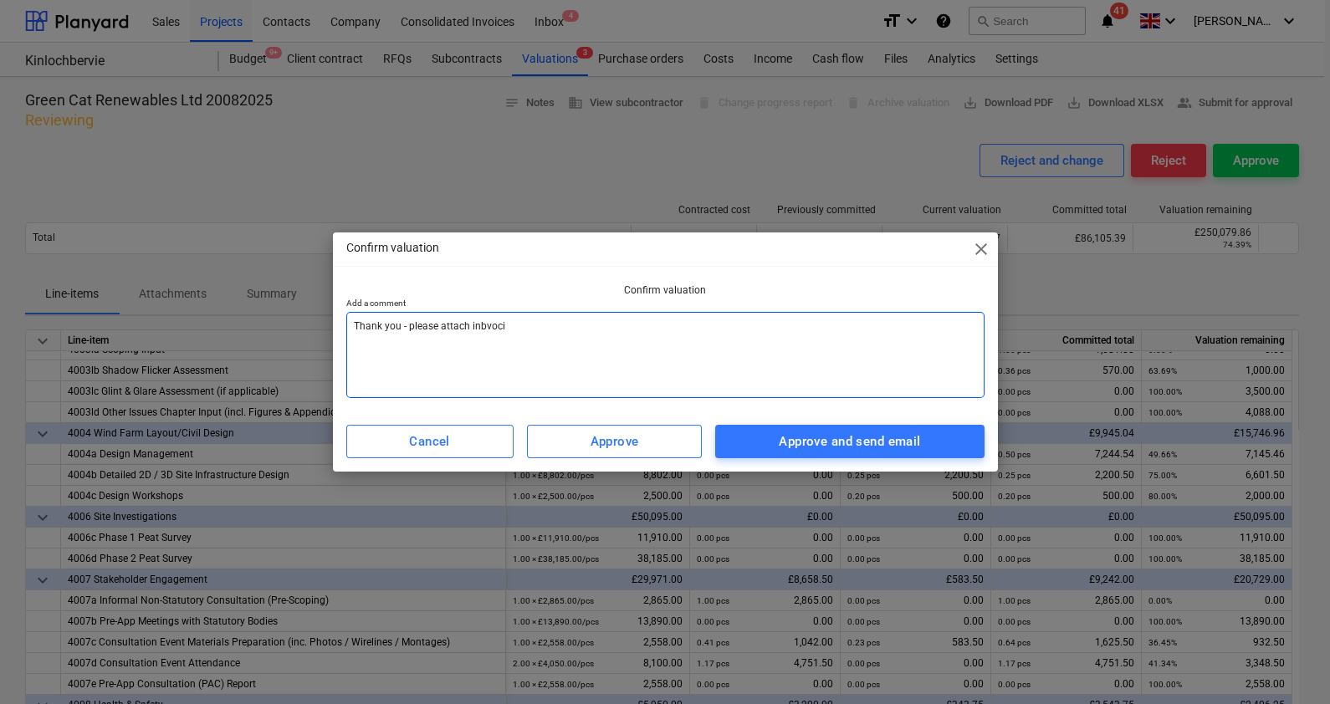
type textarea "Thank you - please attach inbvocie"
type textarea "x"
type textarea "Thank you - please attach inbvoci"
type textarea "x"
type textarea "Thank you - please attach inbvoc"
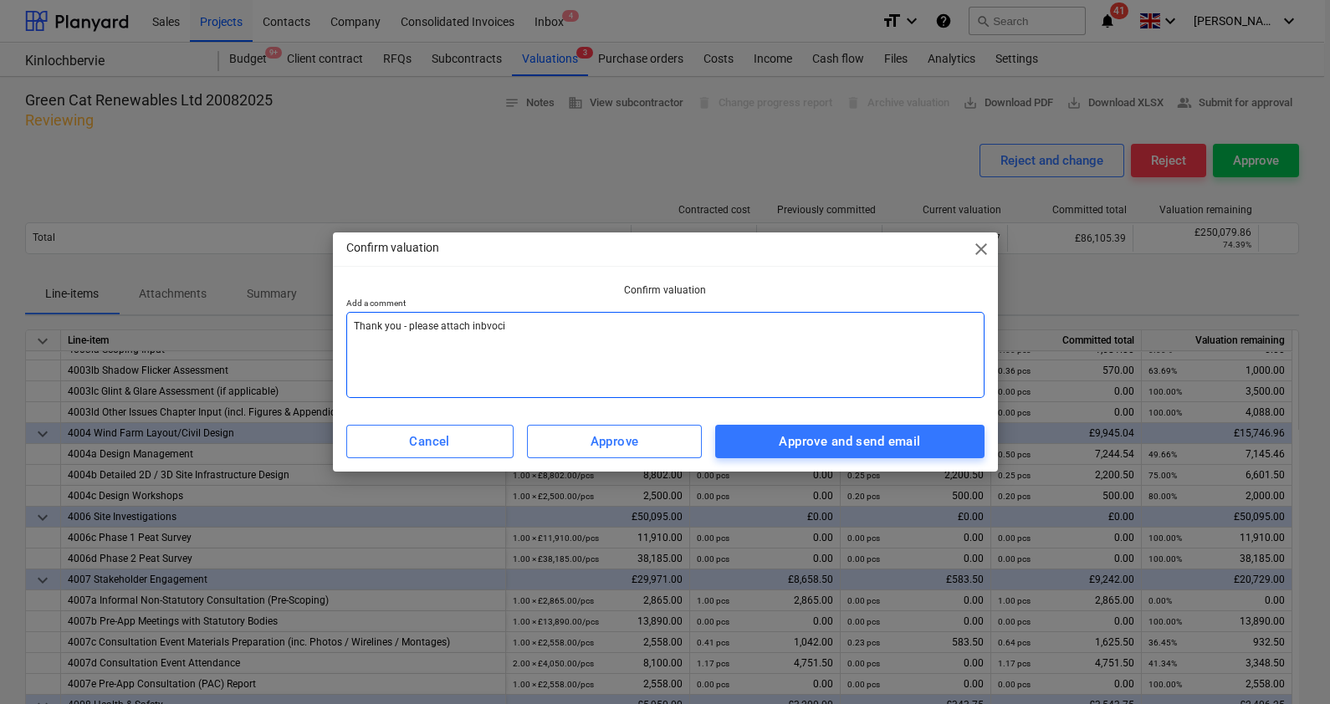
type textarea "x"
type textarea "Thank you - please attach inbvo"
type textarea "x"
type textarea "Thank you - please attach inbv"
type textarea "x"
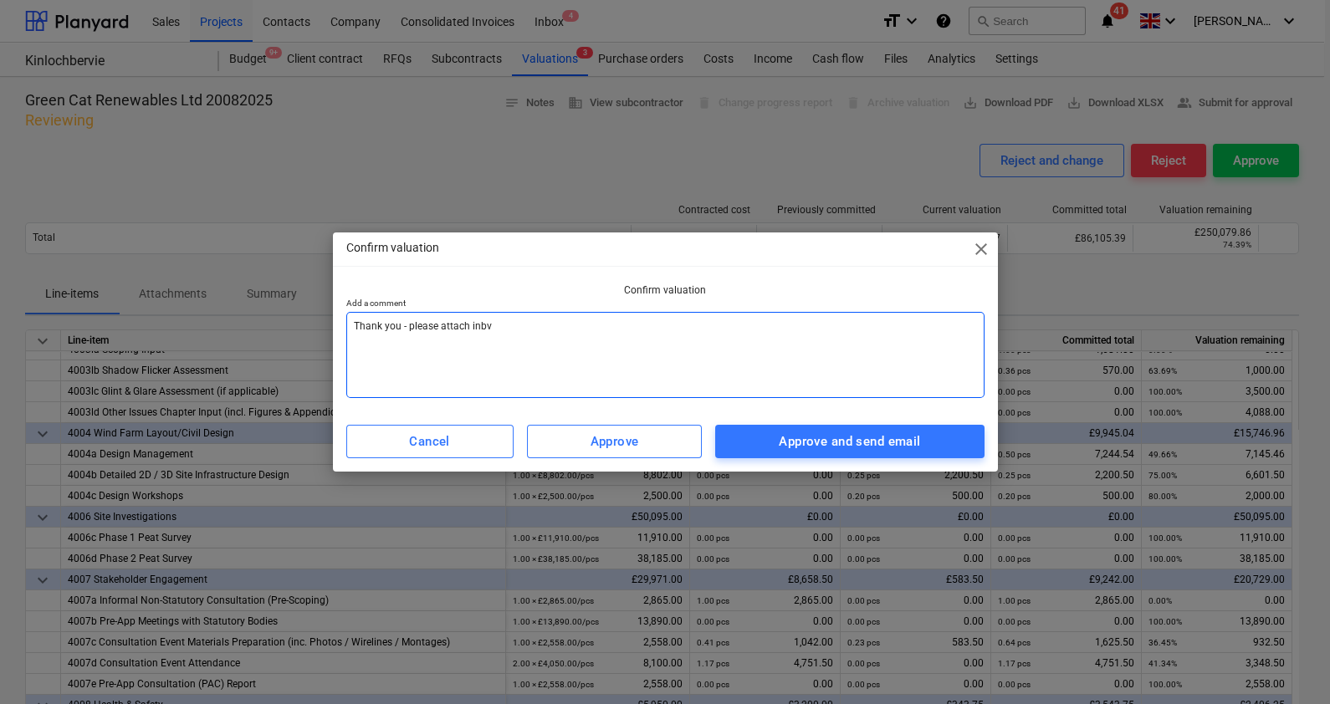
type textarea "Thank you - please attach inb"
type textarea "x"
type textarea "Thank you - please attach in"
type textarea "x"
type textarea "Thank you - please attach inv"
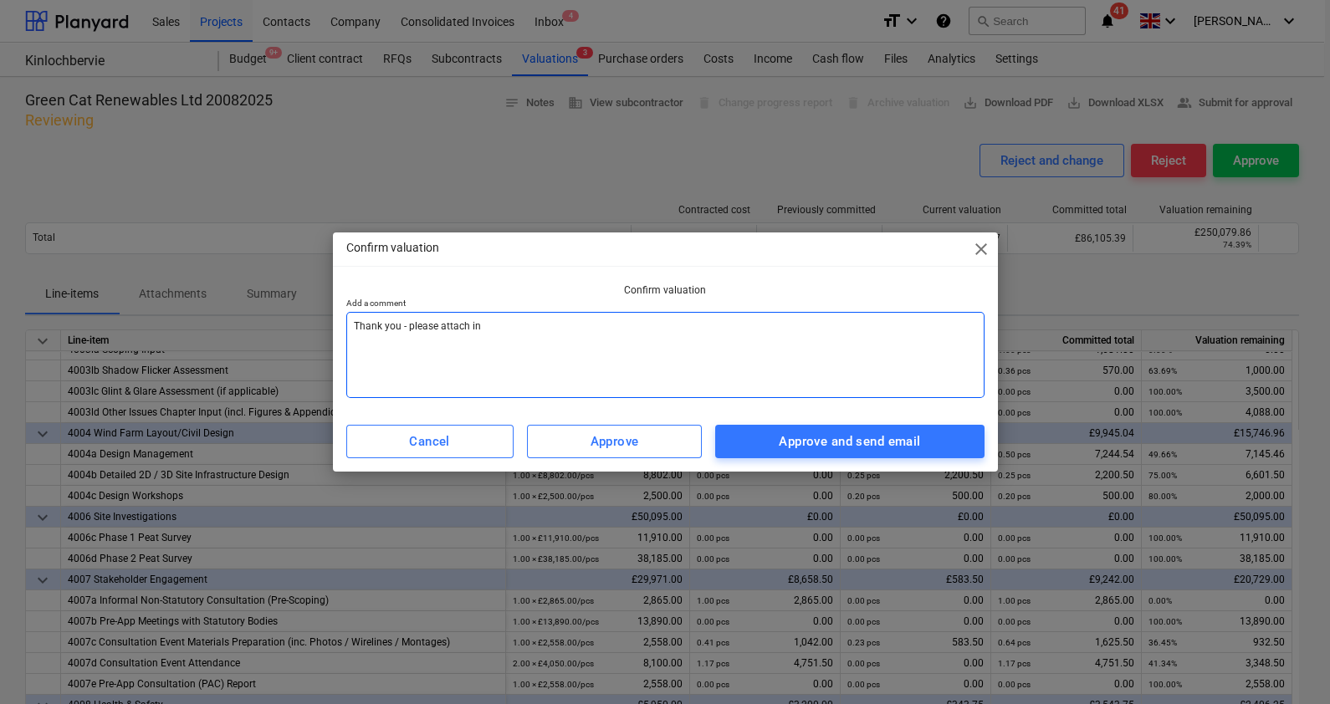
type textarea "x"
type textarea "Thank you - please attach invo"
type textarea "x"
type textarea "Thank you - please attach invoi"
type textarea "x"
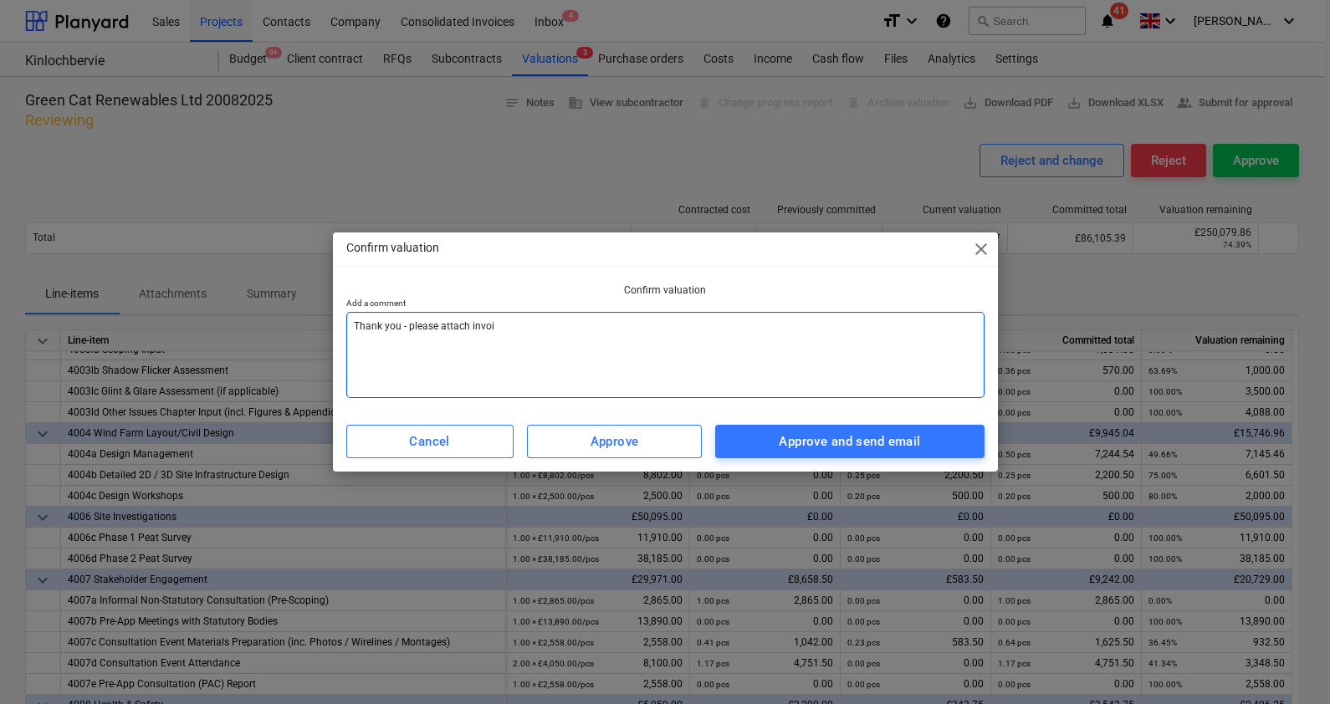
type textarea "Thank you - please attach invoic"
type textarea "x"
type textarea "Thank you - please attach invoice"
type textarea "x"
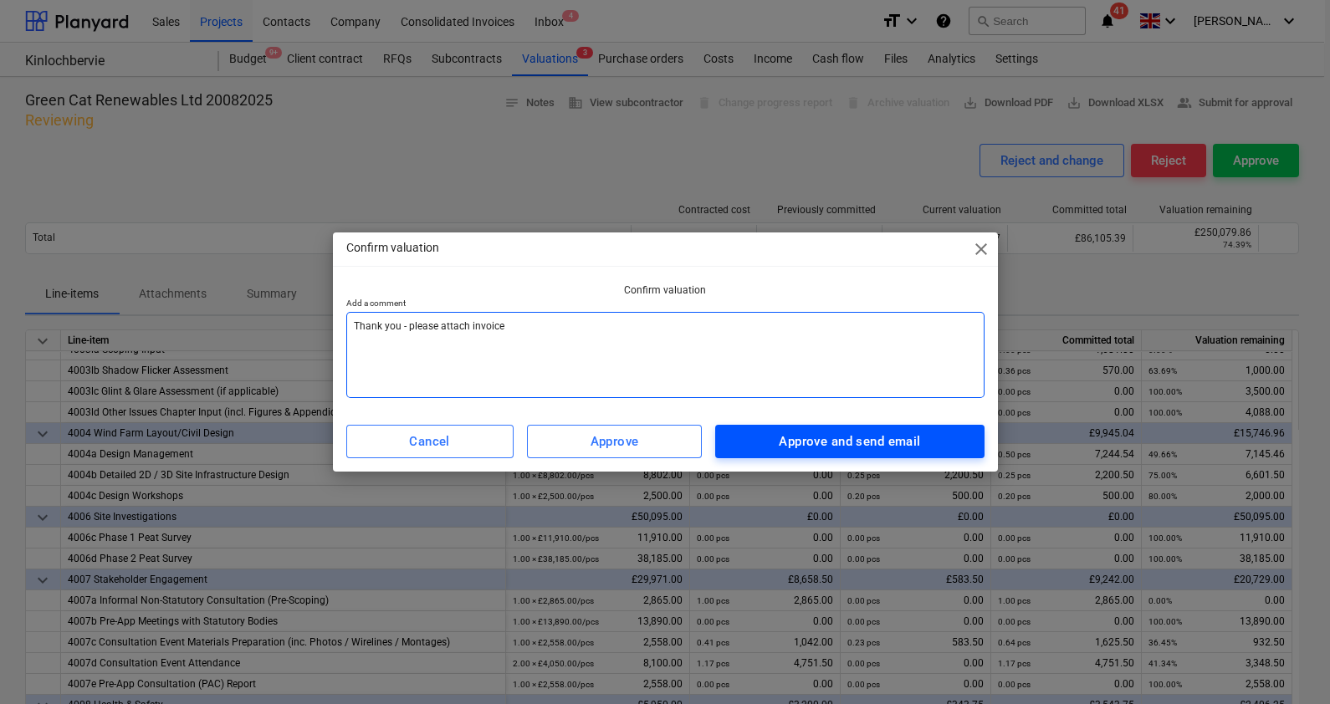
type textarea "Thank you - please attach invoice"
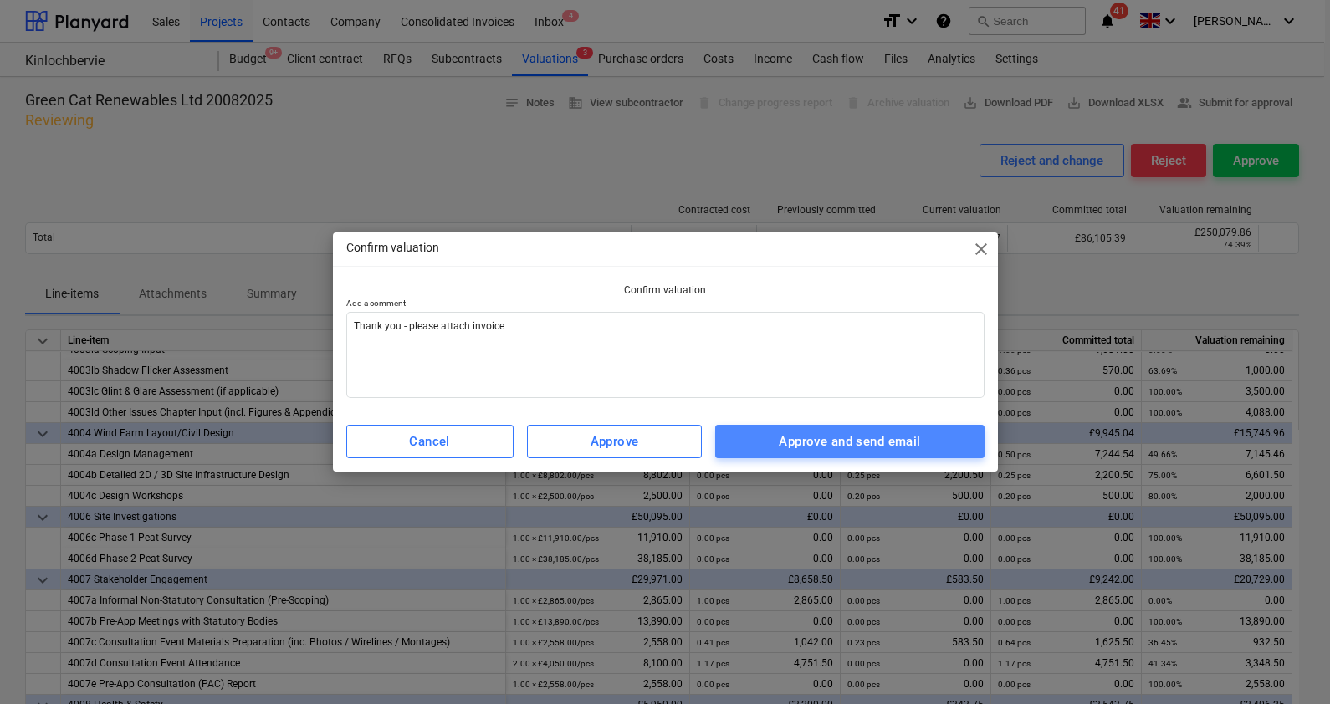
click at [749, 431] on span "Approve and send email" at bounding box center [850, 442] width 232 height 22
type textarea "x"
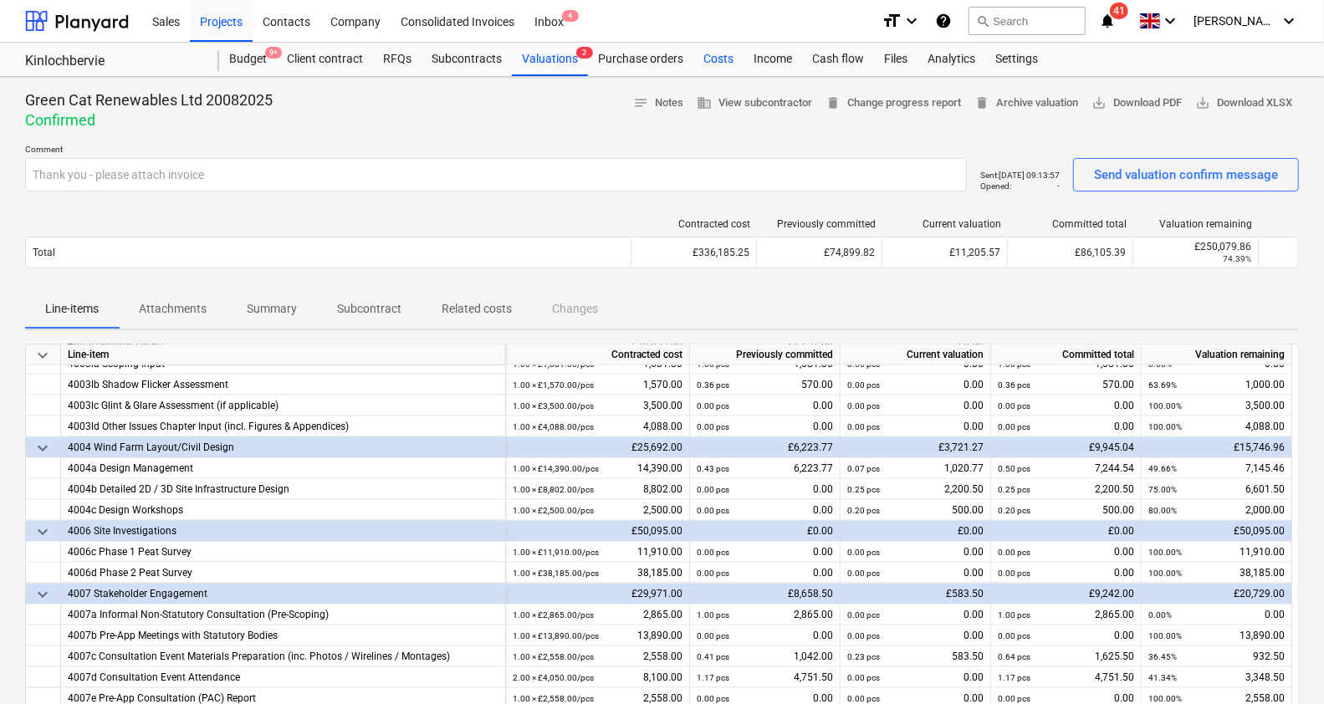
click at [713, 57] on div "Costs" at bounding box center [718, 59] width 50 height 33
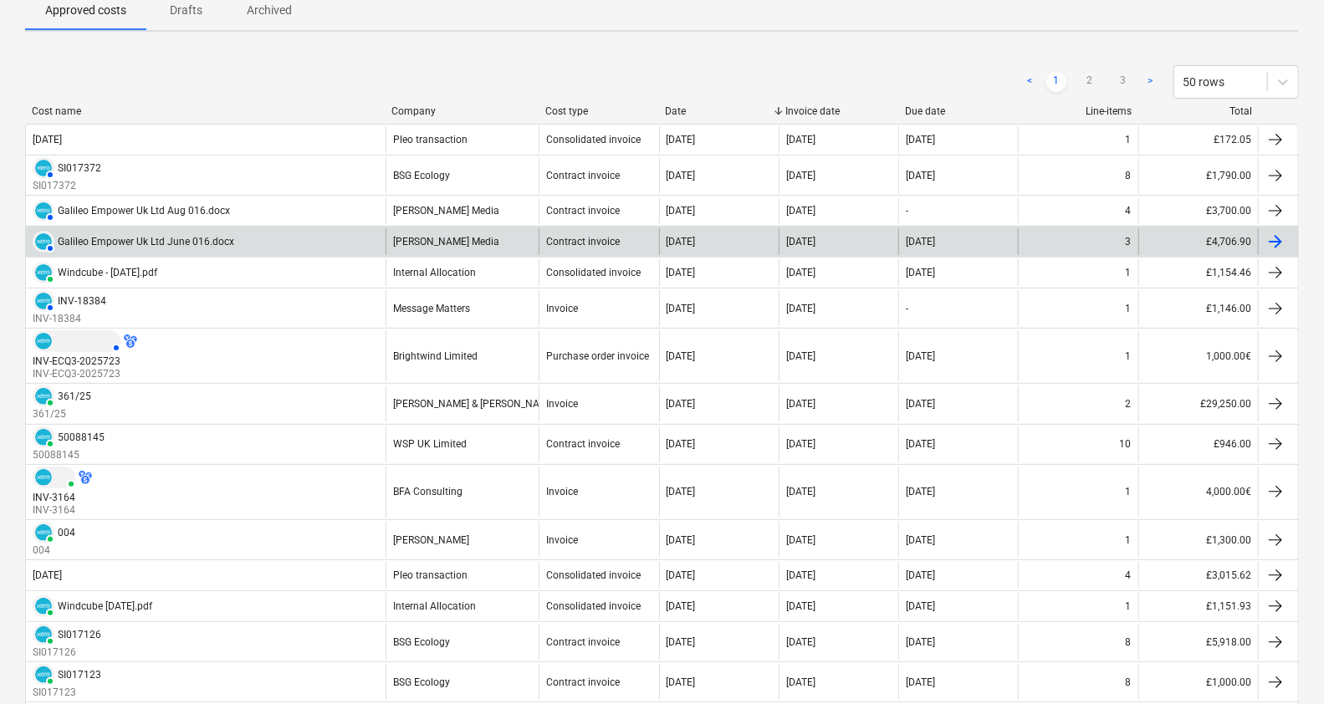
scroll to position [145, 0]
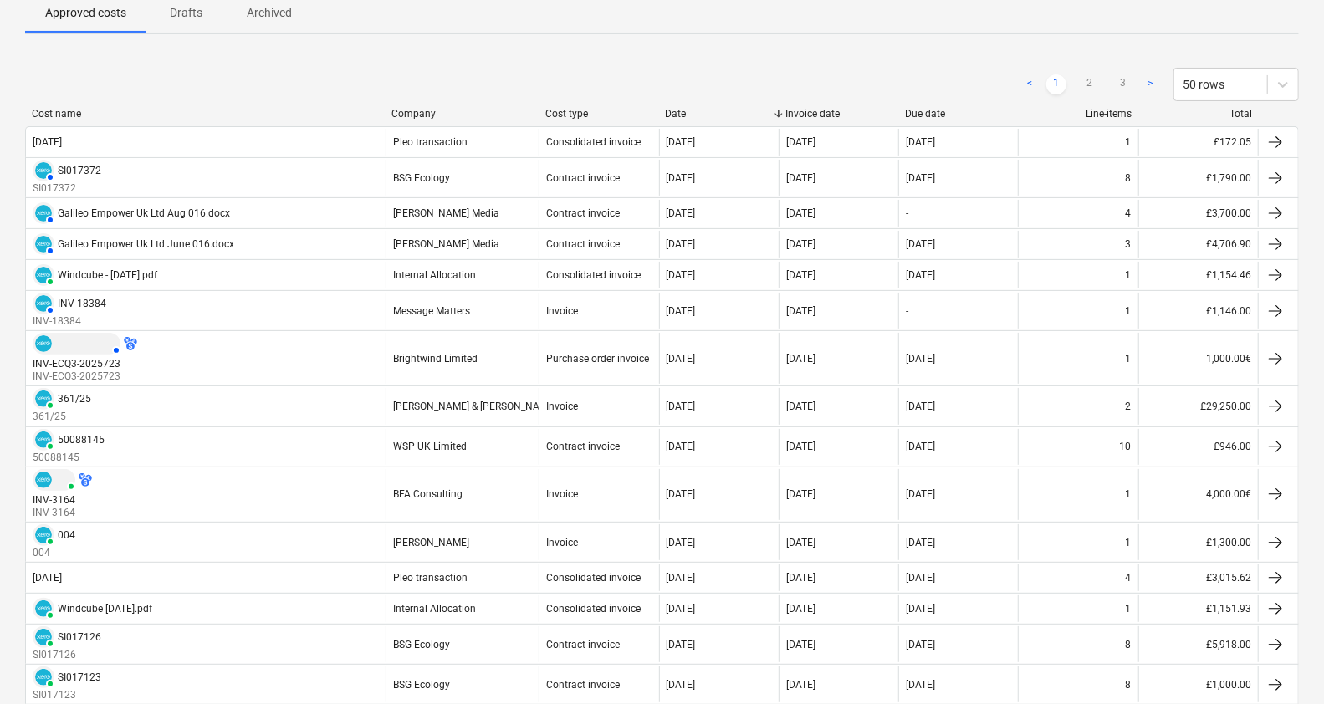
click at [437, 114] on div "Company" at bounding box center [461, 114] width 141 height 12
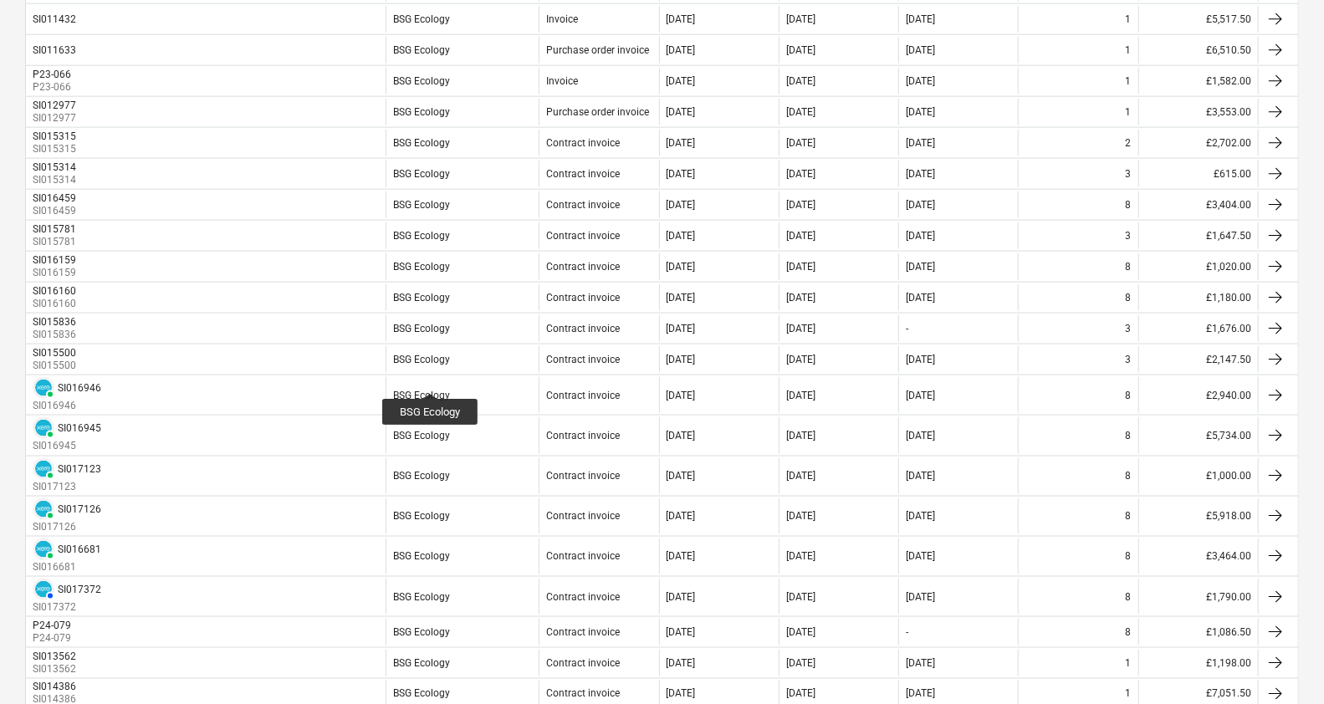
scroll to position [1396, 0]
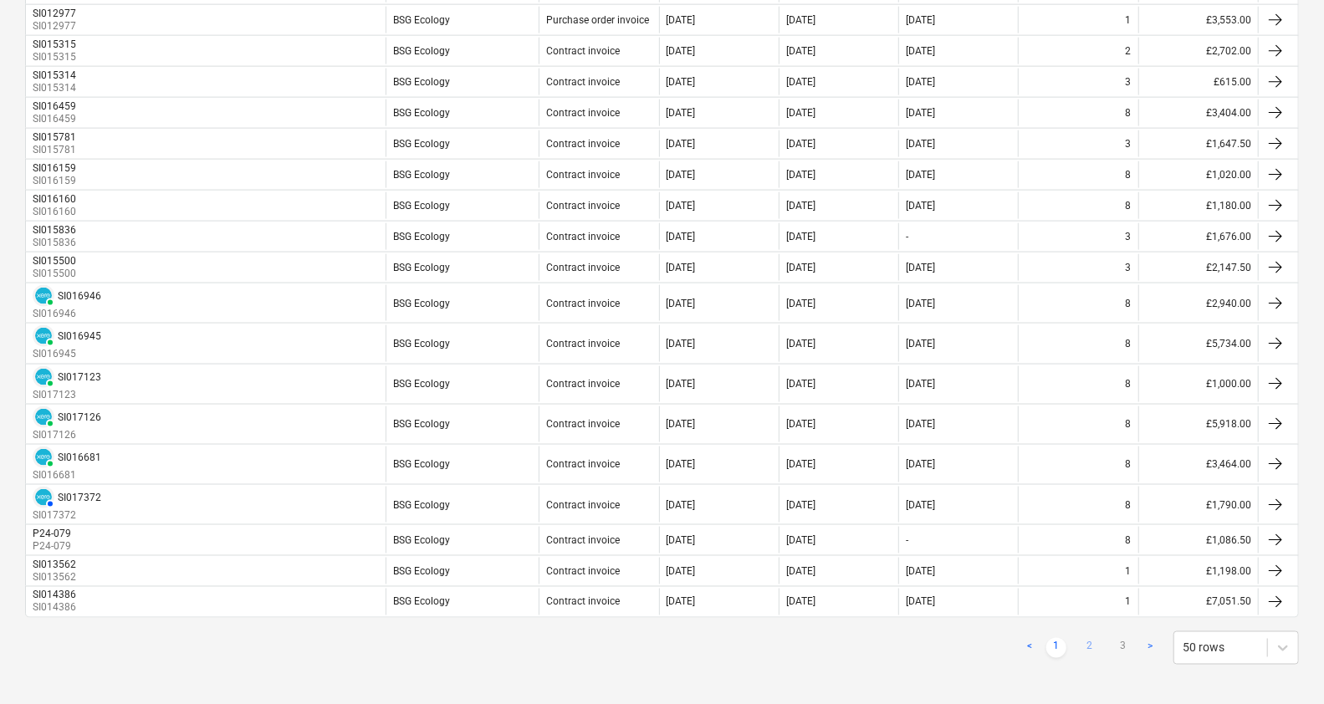
click at [1093, 642] on link "2" at bounding box center [1090, 648] width 20 height 20
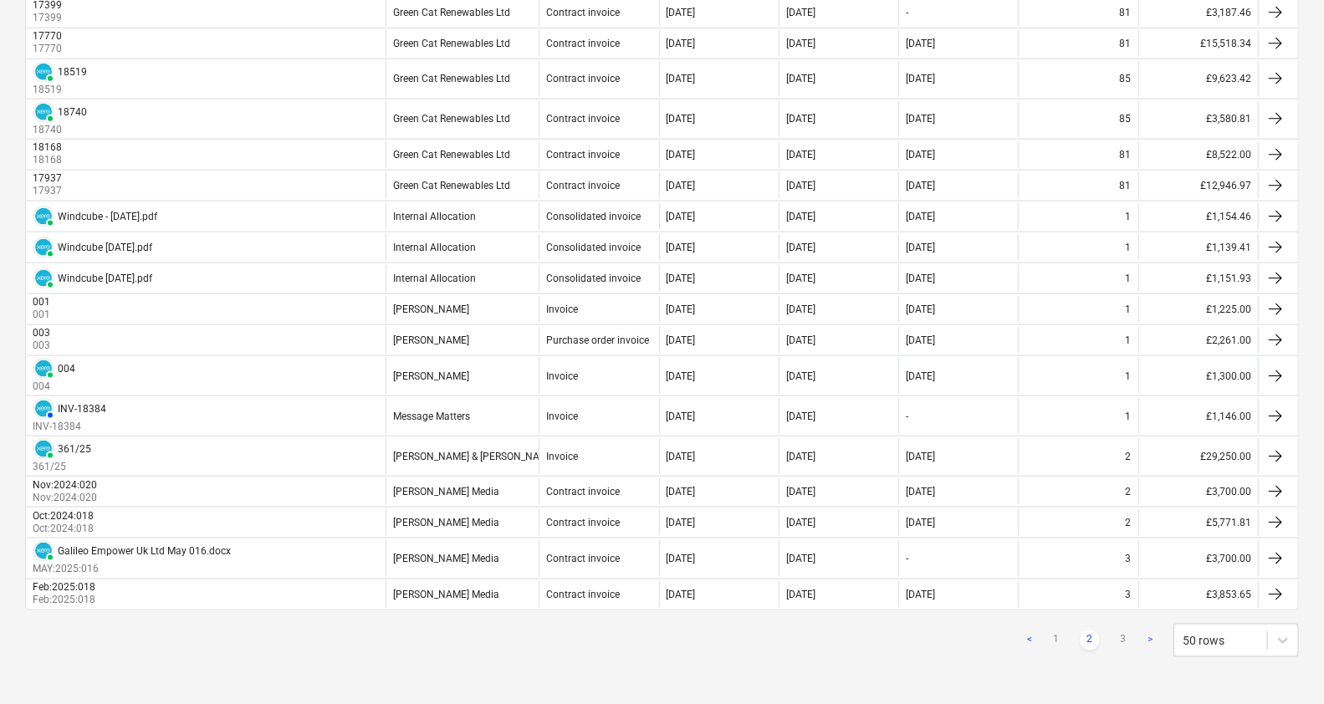
scroll to position [1293, 0]
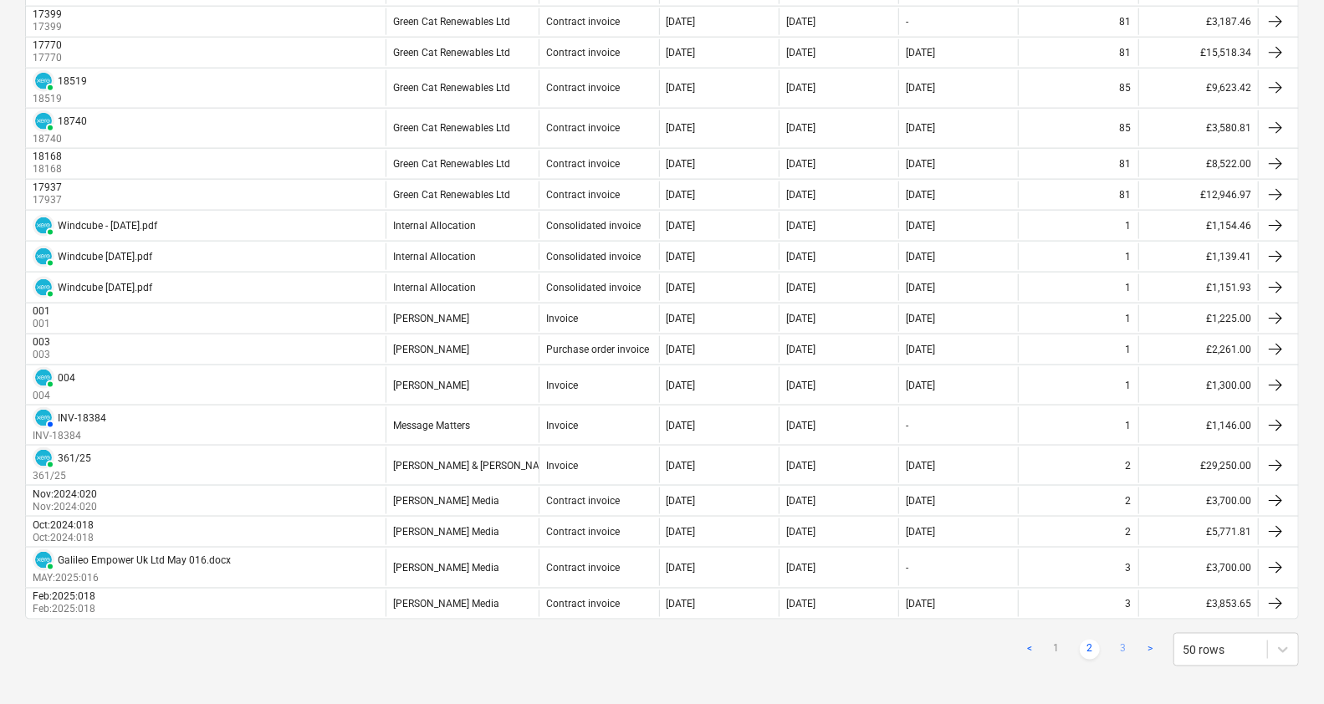
click at [1123, 642] on link "3" at bounding box center [1123, 650] width 20 height 20
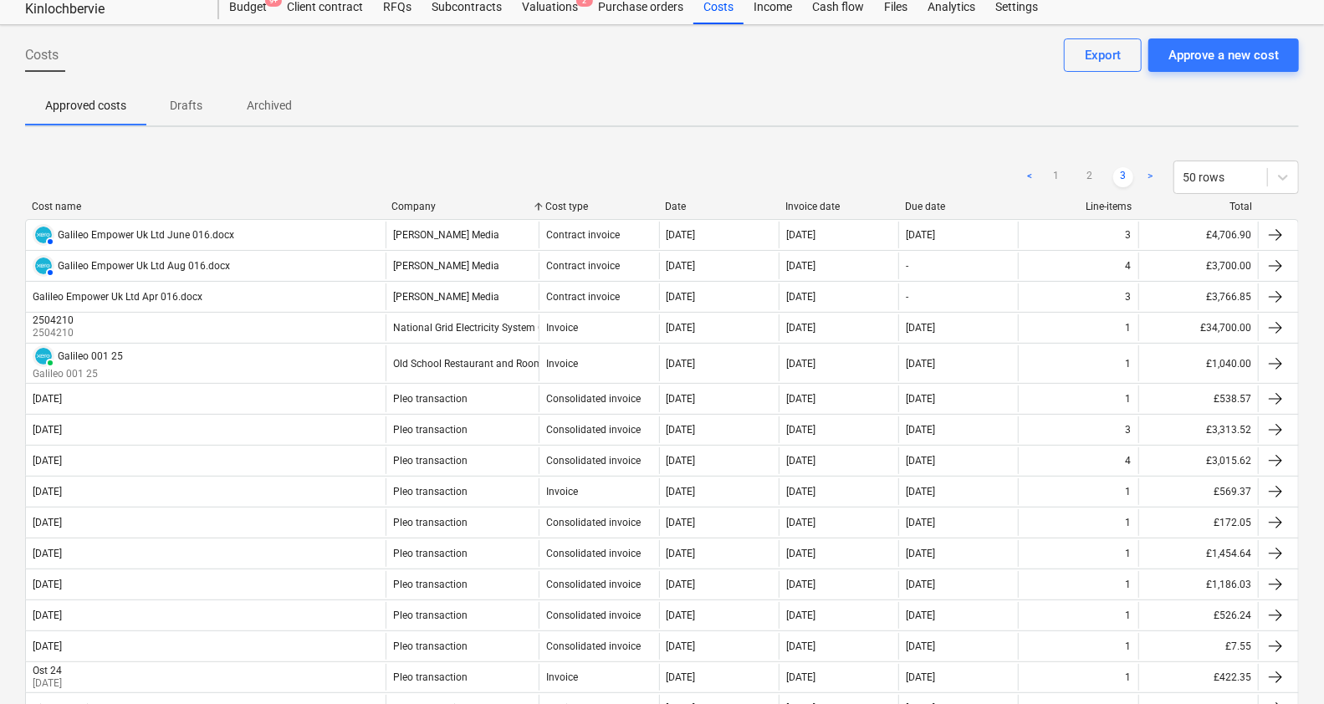
scroll to position [0, 0]
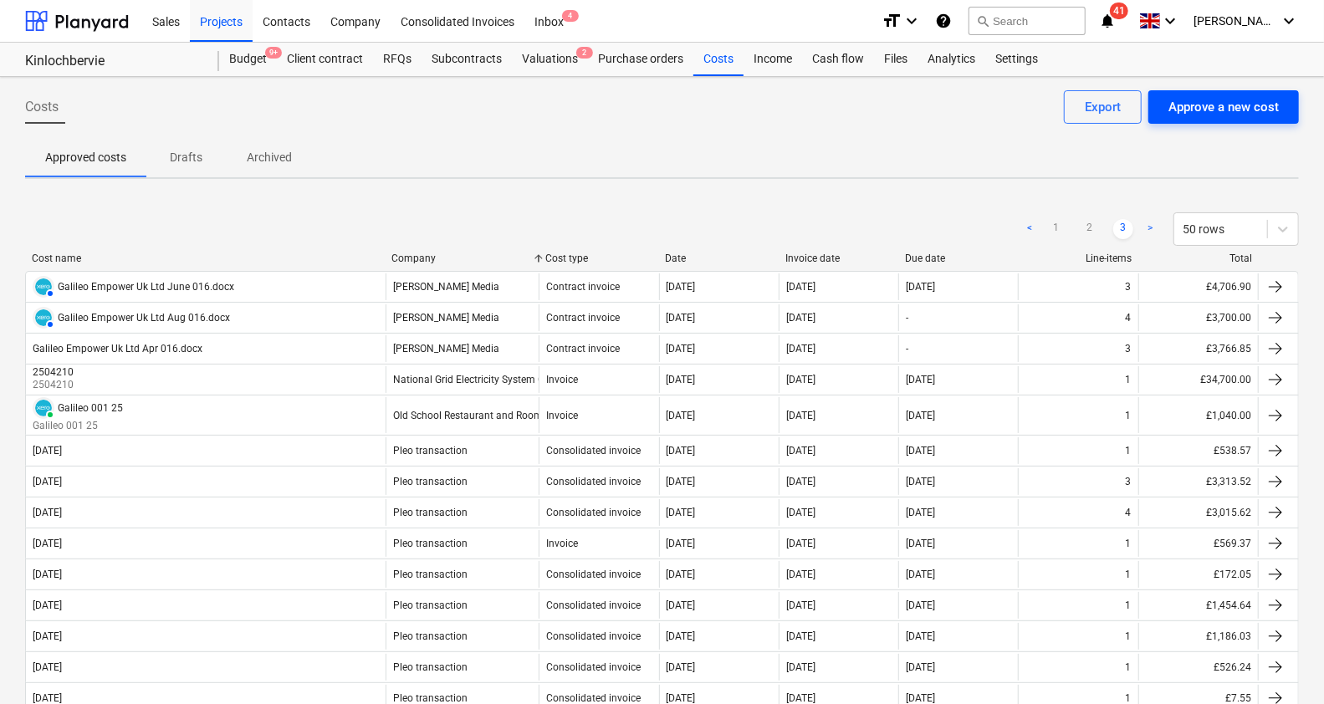
click at [1225, 108] on div "Approve a new cost" at bounding box center [1224, 107] width 110 height 22
